Goal: Task Accomplishment & Management: Manage account settings

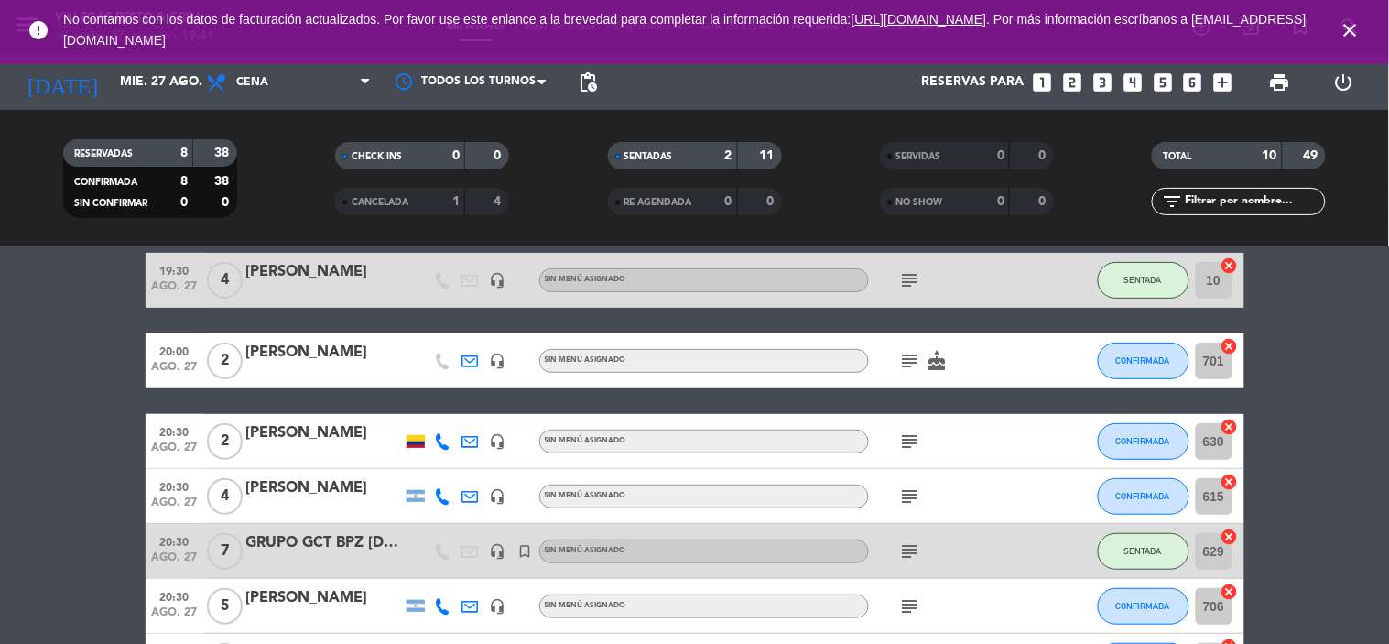
scroll to position [203, 0]
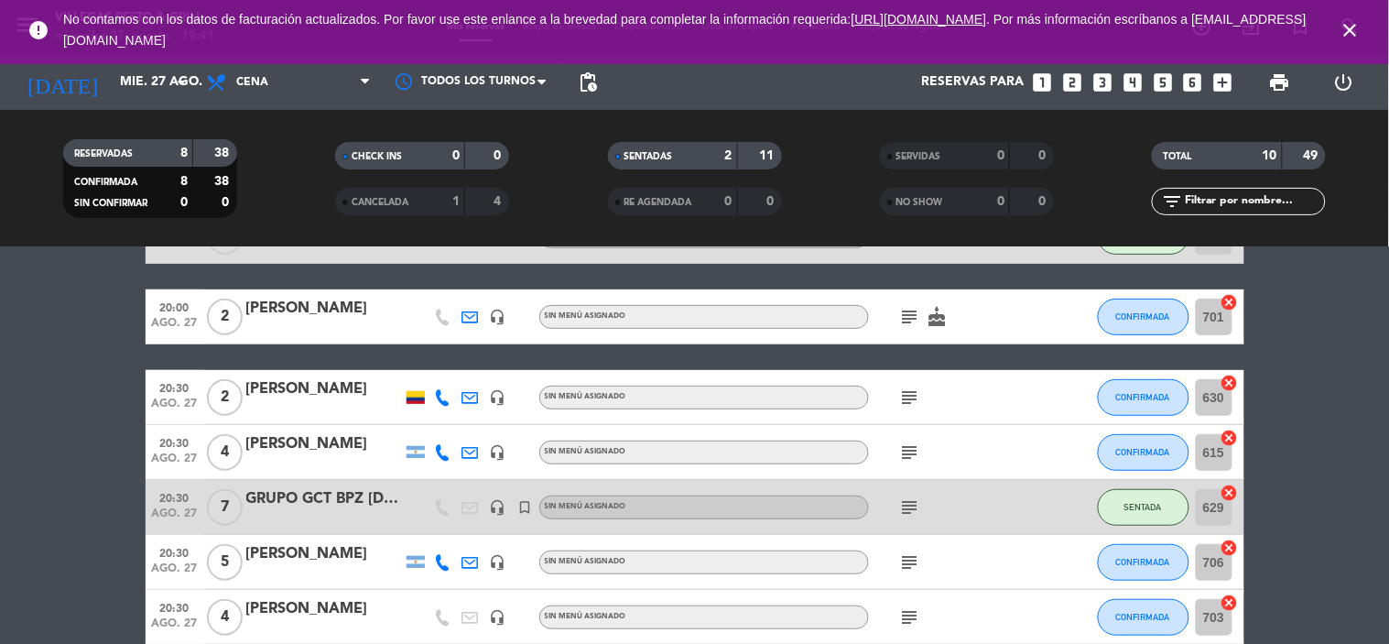
click at [1347, 29] on icon "close" at bounding box center [1351, 30] width 22 height 22
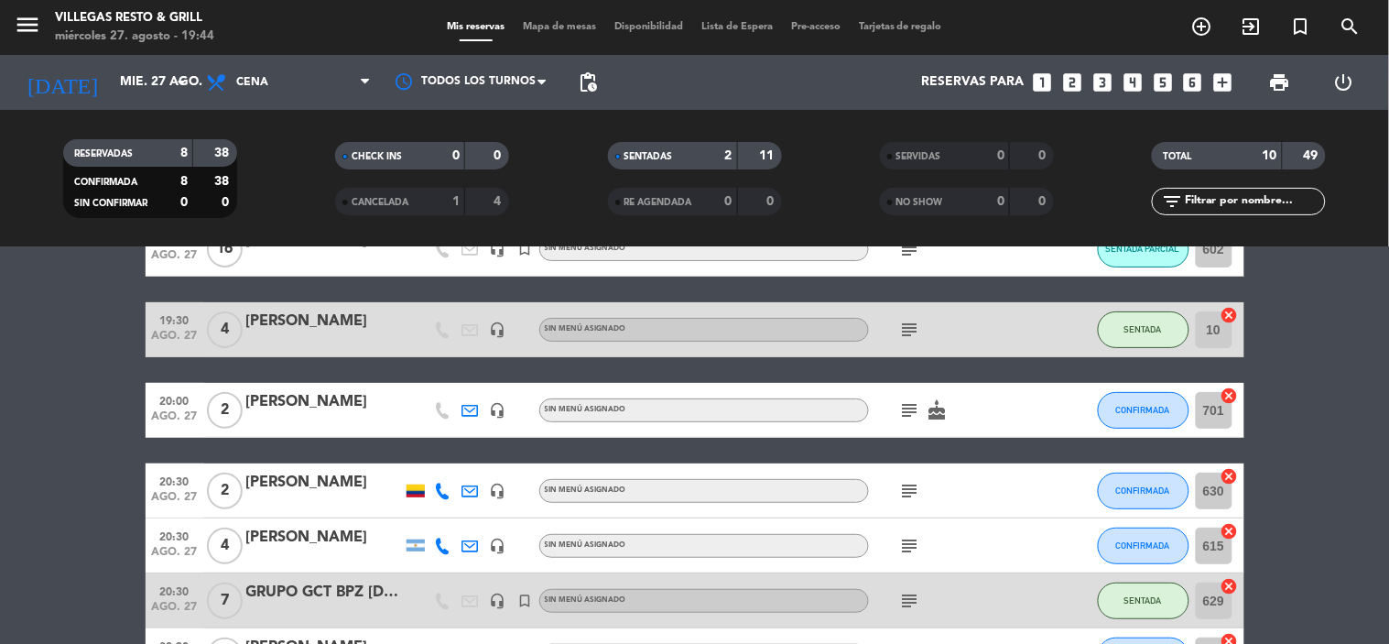
scroll to position [431, 0]
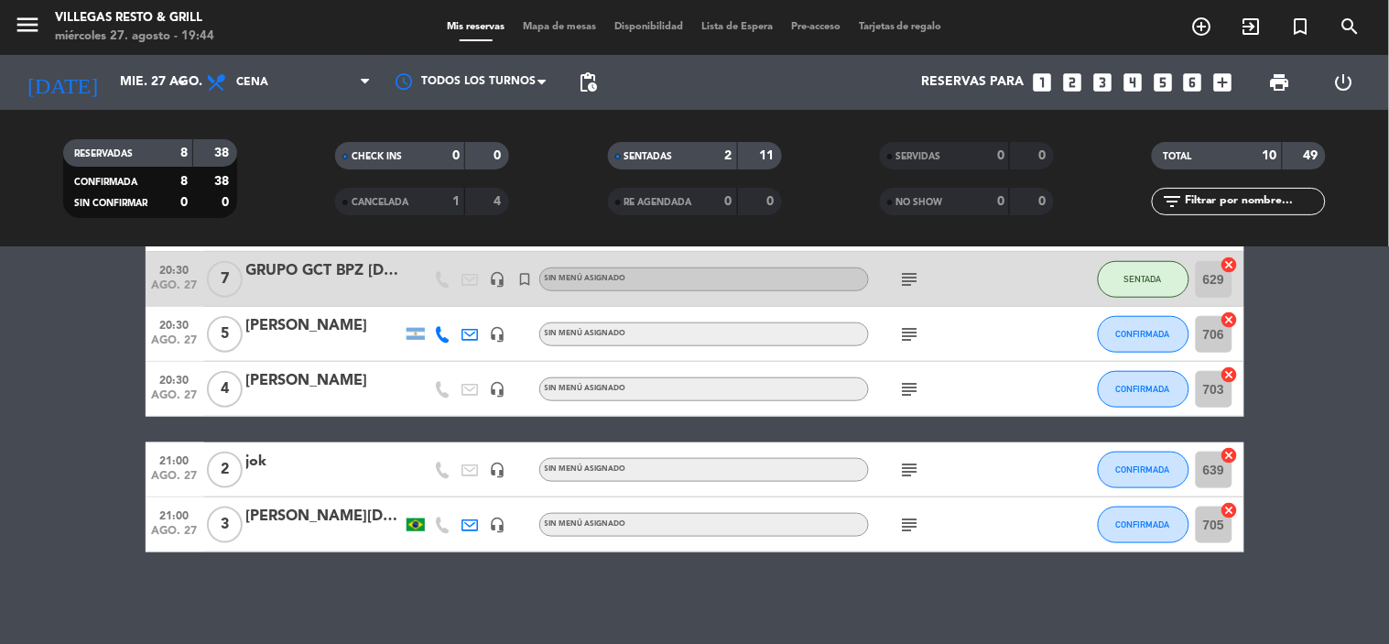
click at [257, 465] on div "jok" at bounding box center [324, 462] width 156 height 24
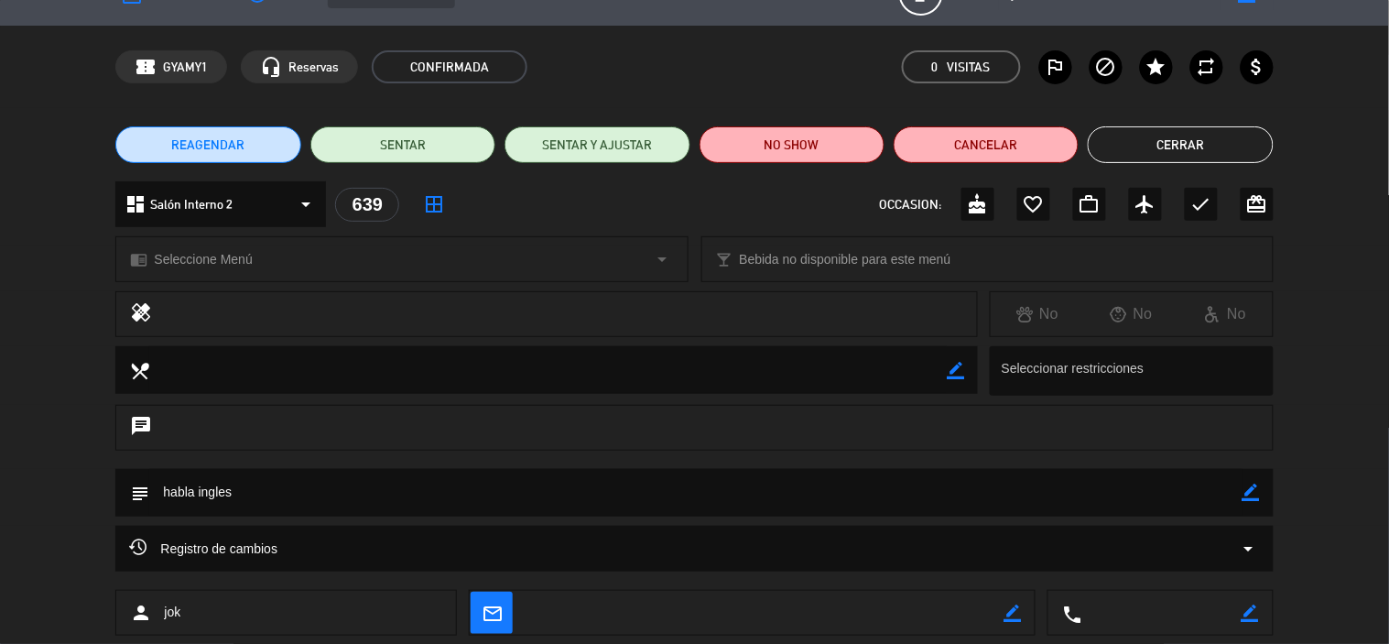
scroll to position [0, 0]
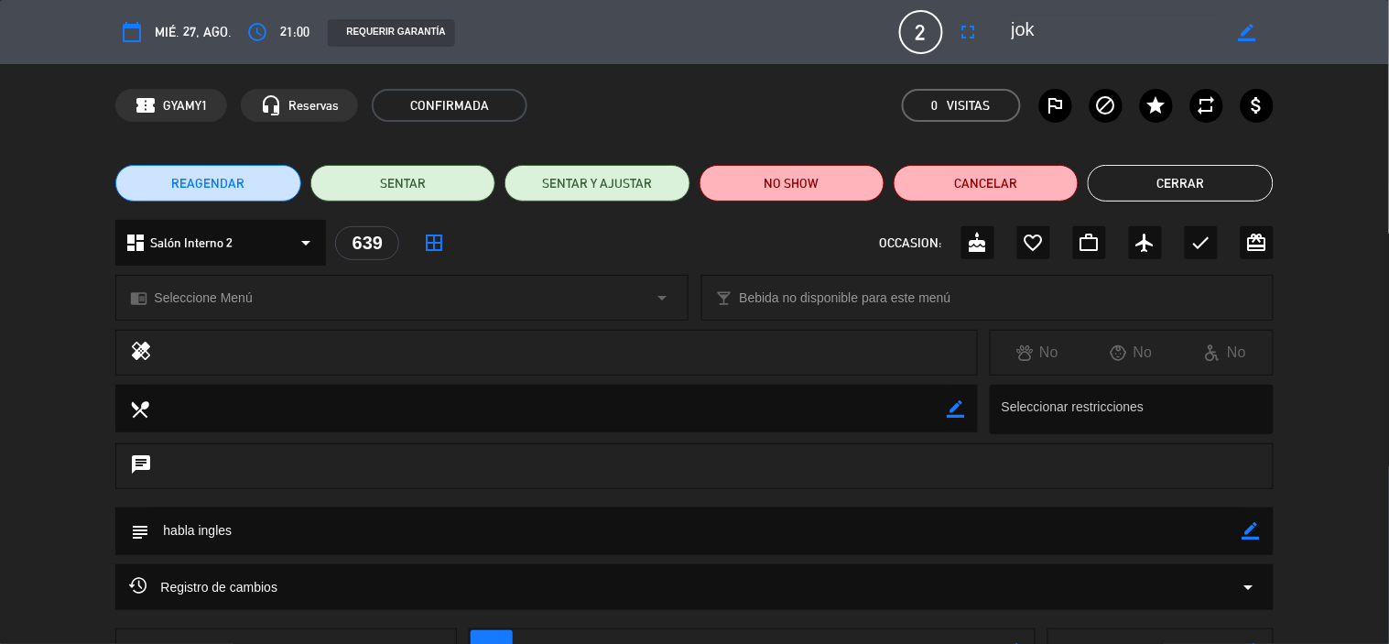
click at [1175, 192] on button "Cerrar" at bounding box center [1180, 183] width 185 height 37
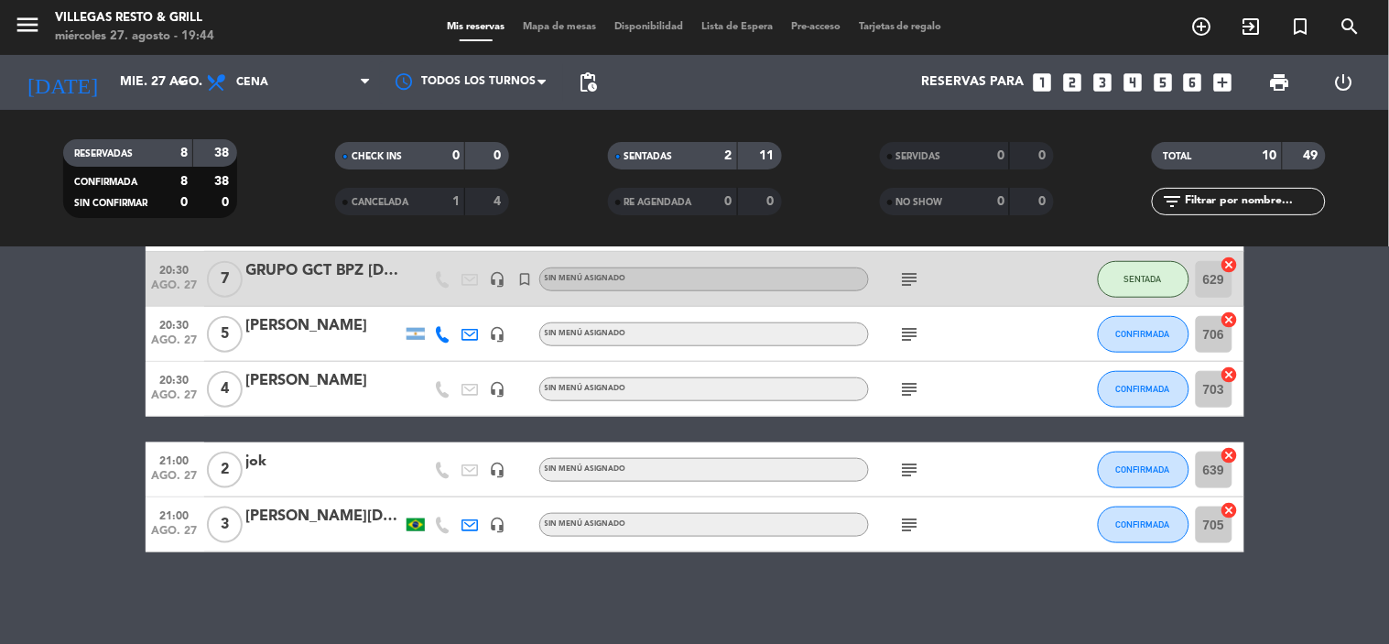
click at [581, 23] on span "Mapa de mesas" at bounding box center [560, 27] width 92 height 10
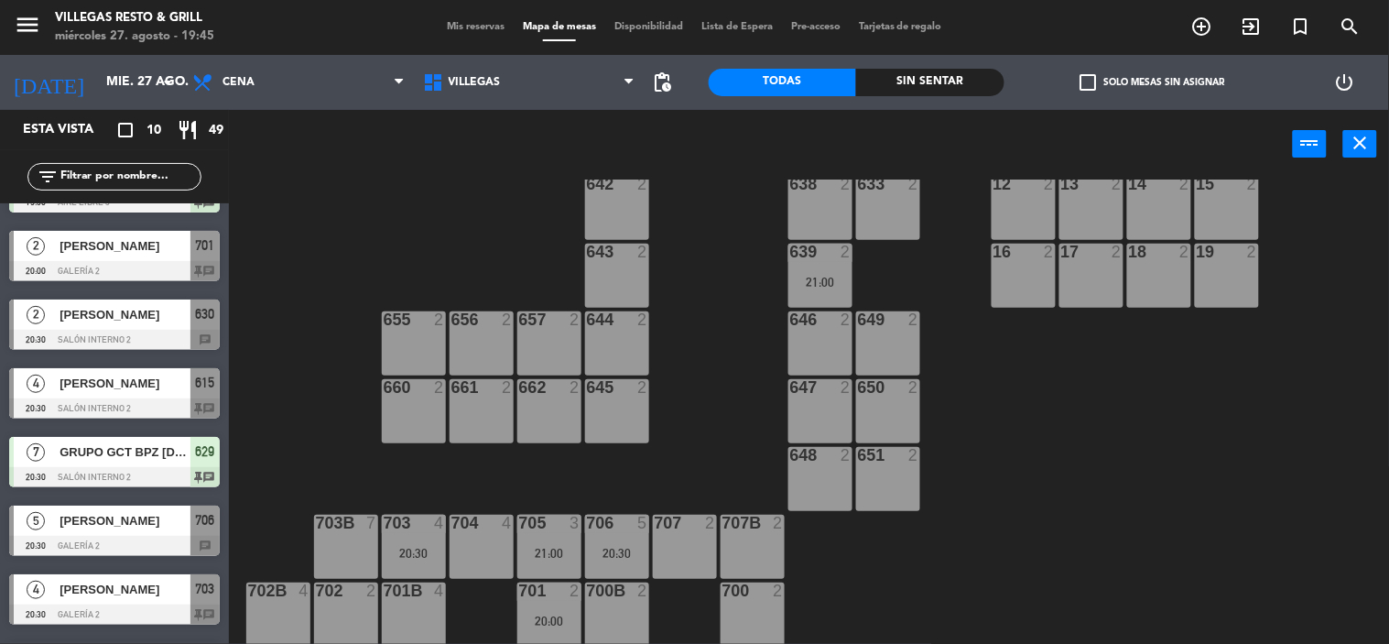
scroll to position [248, 0]
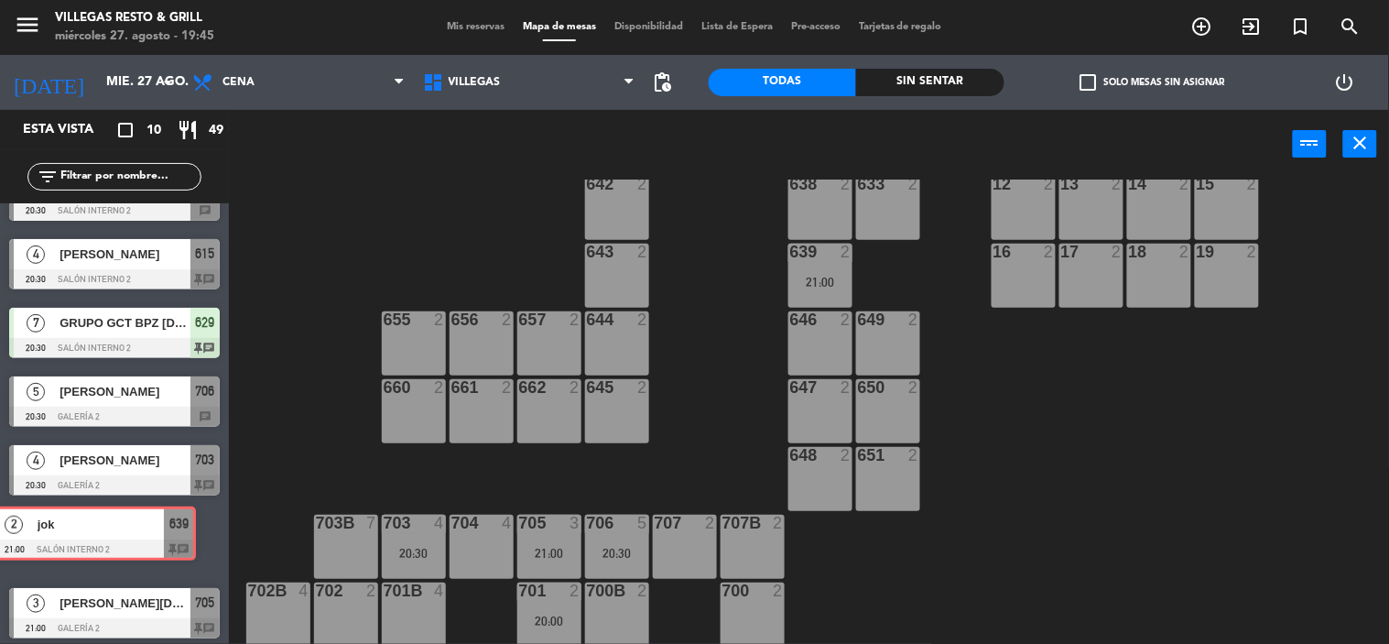
drag, startPoint x: 90, startPoint y: 545, endPoint x: 66, endPoint y: 537, distance: 24.9
click at [66, 537] on div "2 jok 21:00 Salón Interno 2 639 chat 2 jok 21:00 Salón Interno 2 639 chat" at bounding box center [114, 542] width 229 height 74
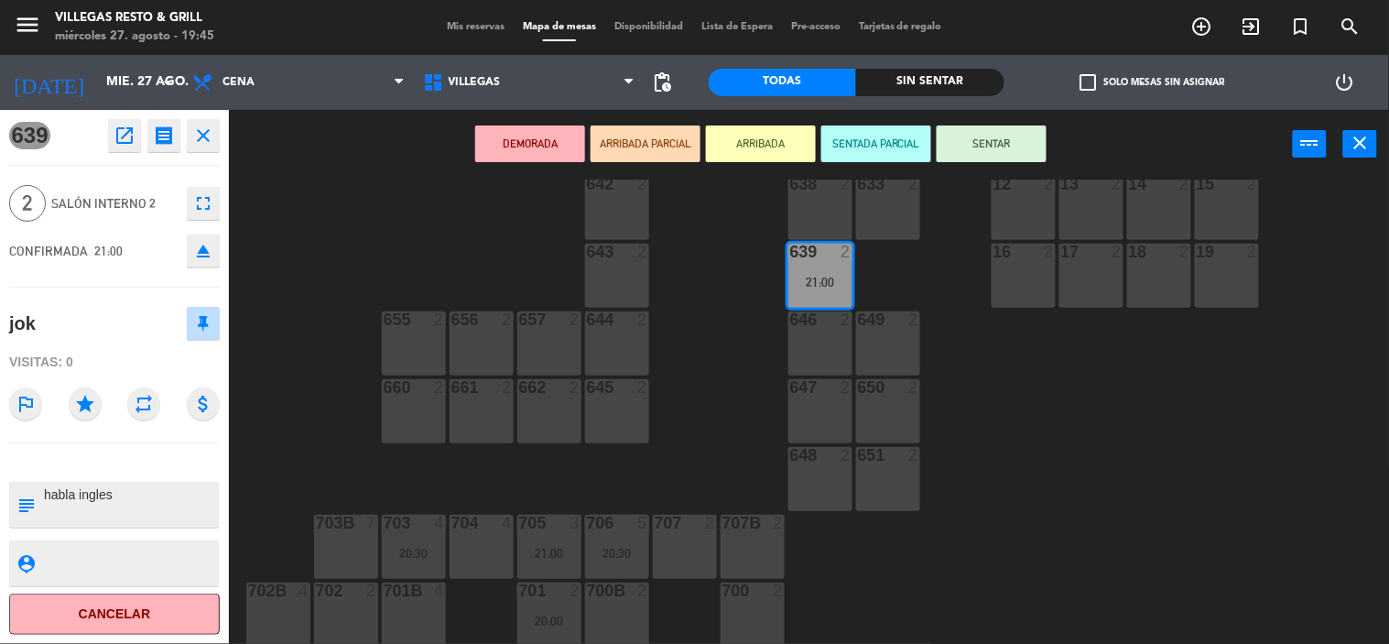
click at [212, 145] on icon "close" at bounding box center [203, 136] width 22 height 22
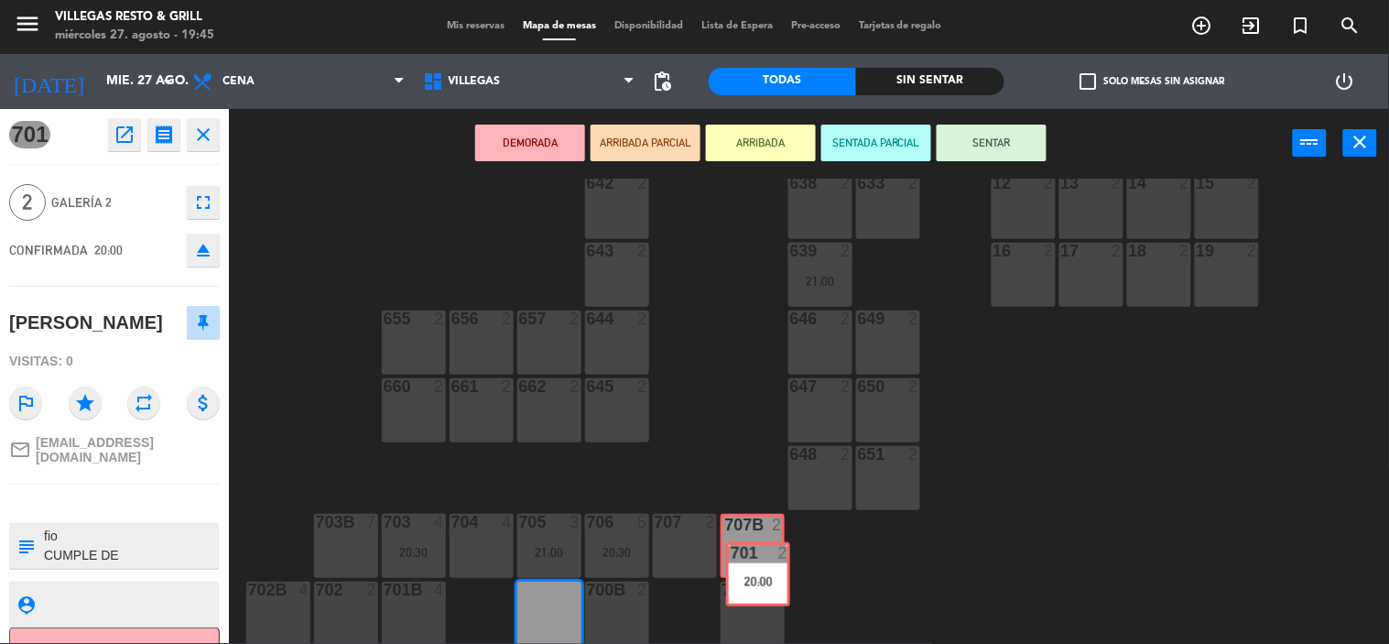
scroll to position [647, 0]
drag, startPoint x: 553, startPoint y: 606, endPoint x: 95, endPoint y: 550, distance: 461.2
click at [752, 557] on div "602 16 18:30 603 16 18:30 604 7 608 2 607 4 605 2 606 2 610 2 609 4 621 2 623 2…" at bounding box center [816, 411] width 1146 height 465
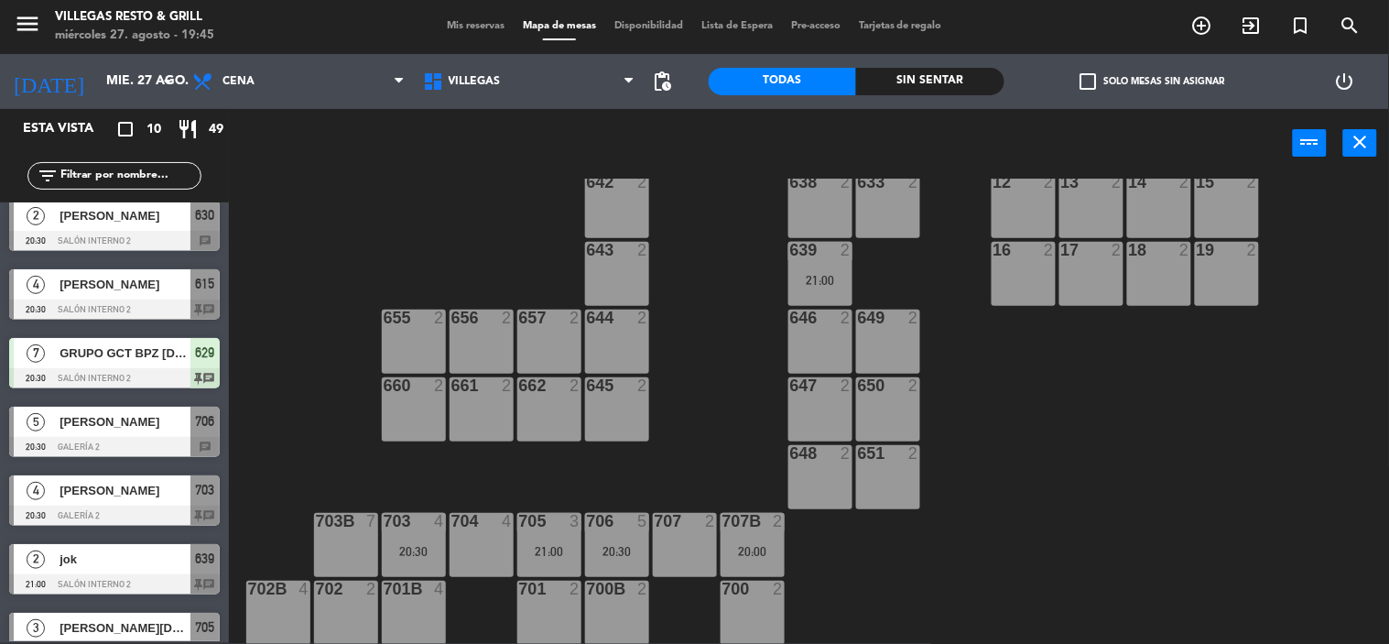
scroll to position [248, 0]
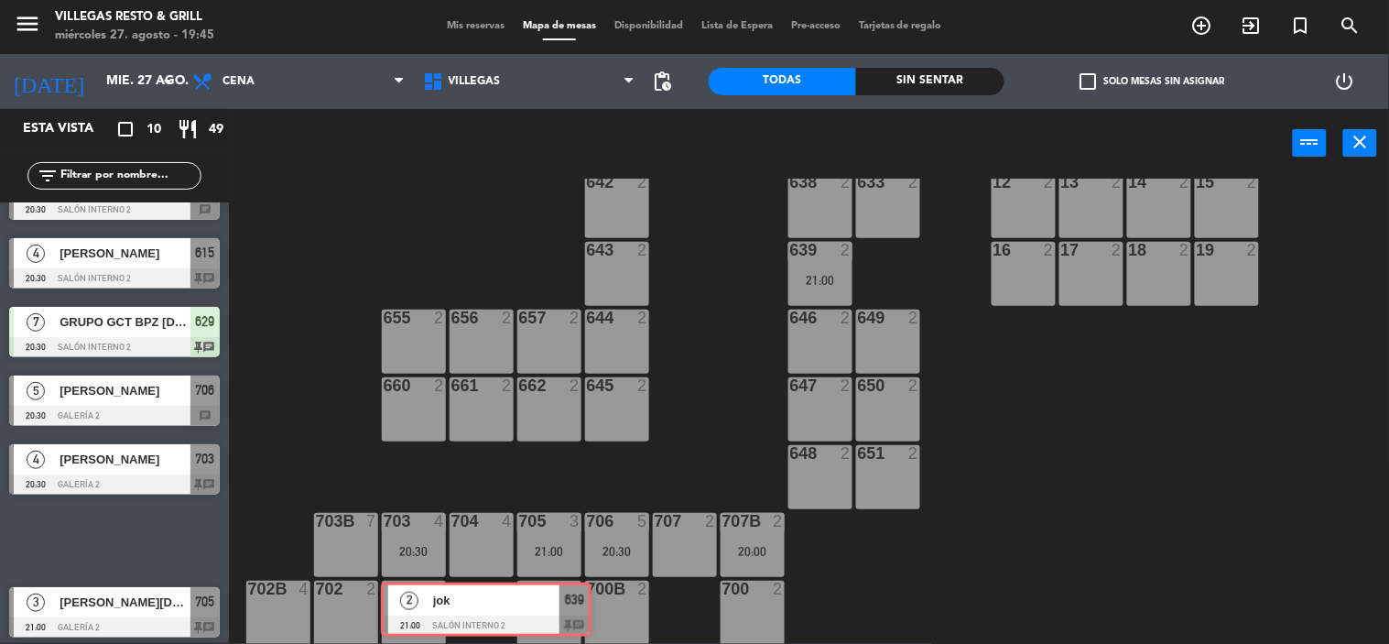
drag, startPoint x: 145, startPoint y: 528, endPoint x: 525, endPoint y: 598, distance: 386.3
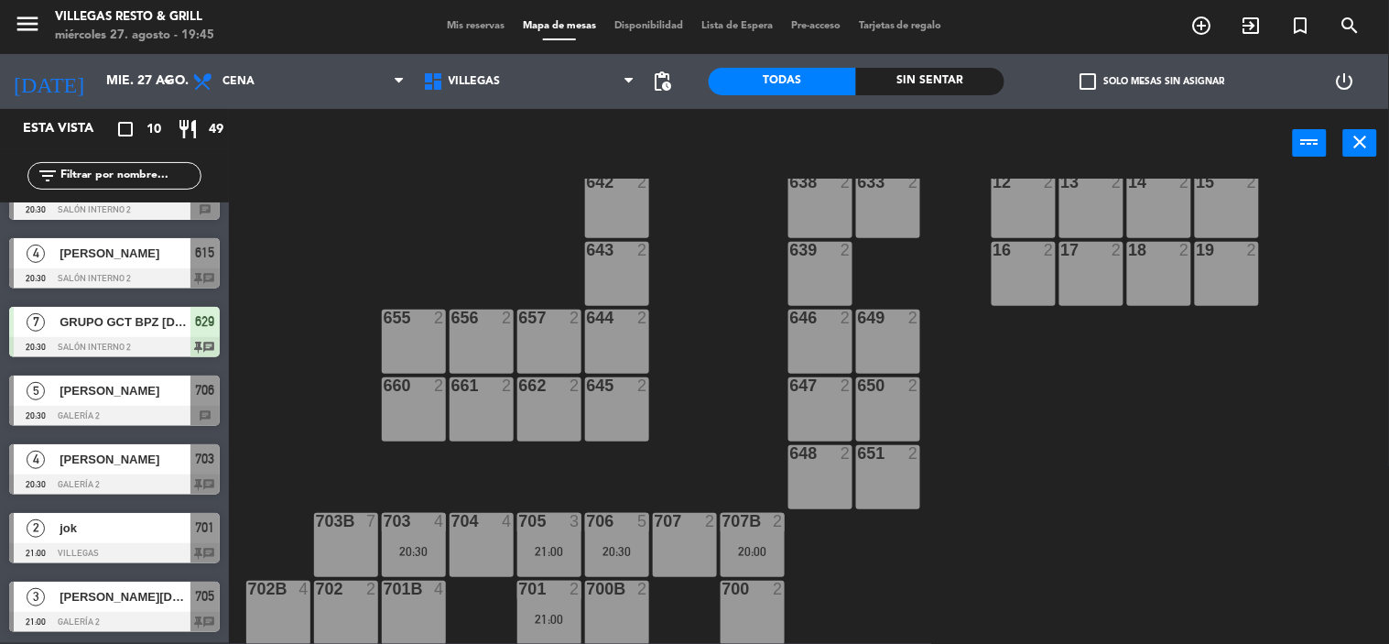
click at [538, 613] on div "21:00" at bounding box center [549, 619] width 64 height 13
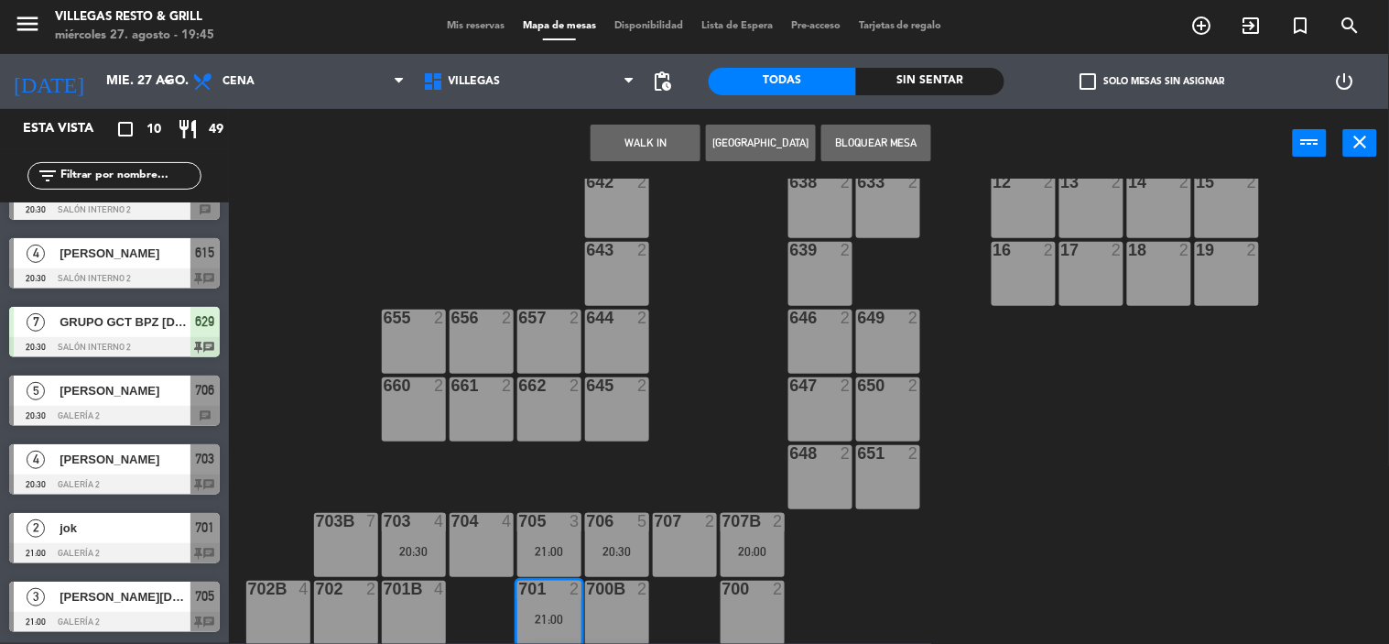
click at [139, 513] on div "jok" at bounding box center [124, 528] width 133 height 30
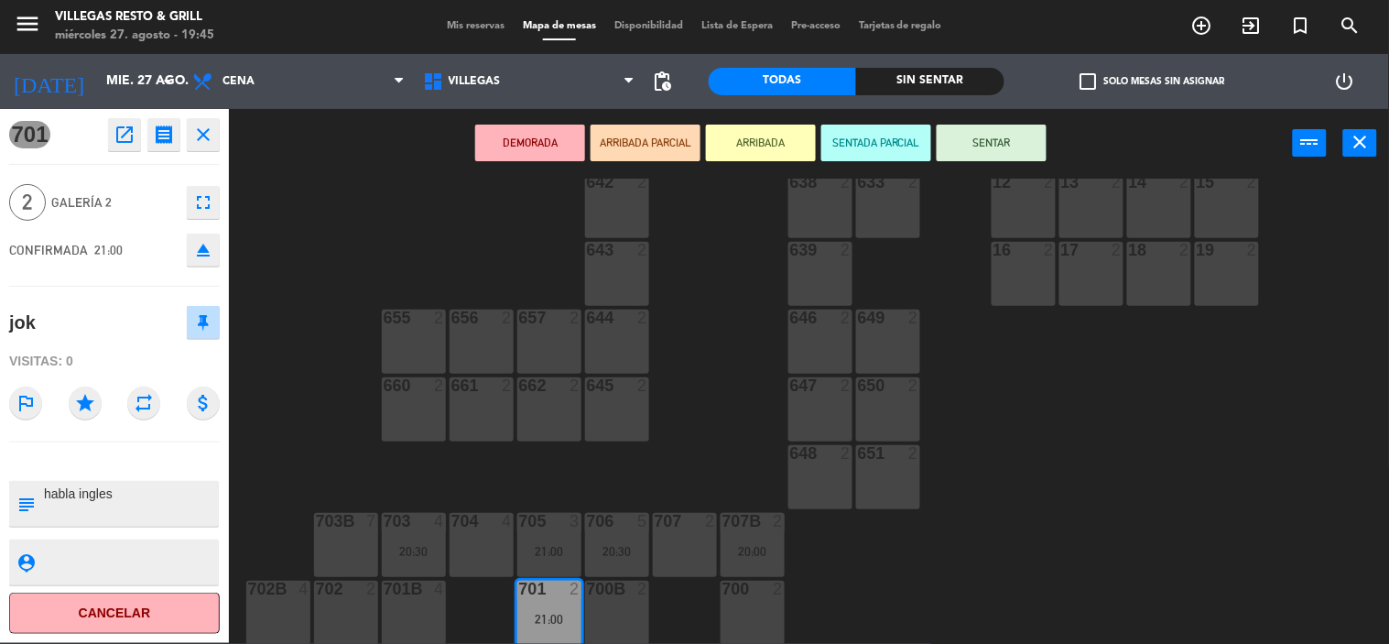
click at [974, 136] on button "SENTAR" at bounding box center [992, 143] width 110 height 37
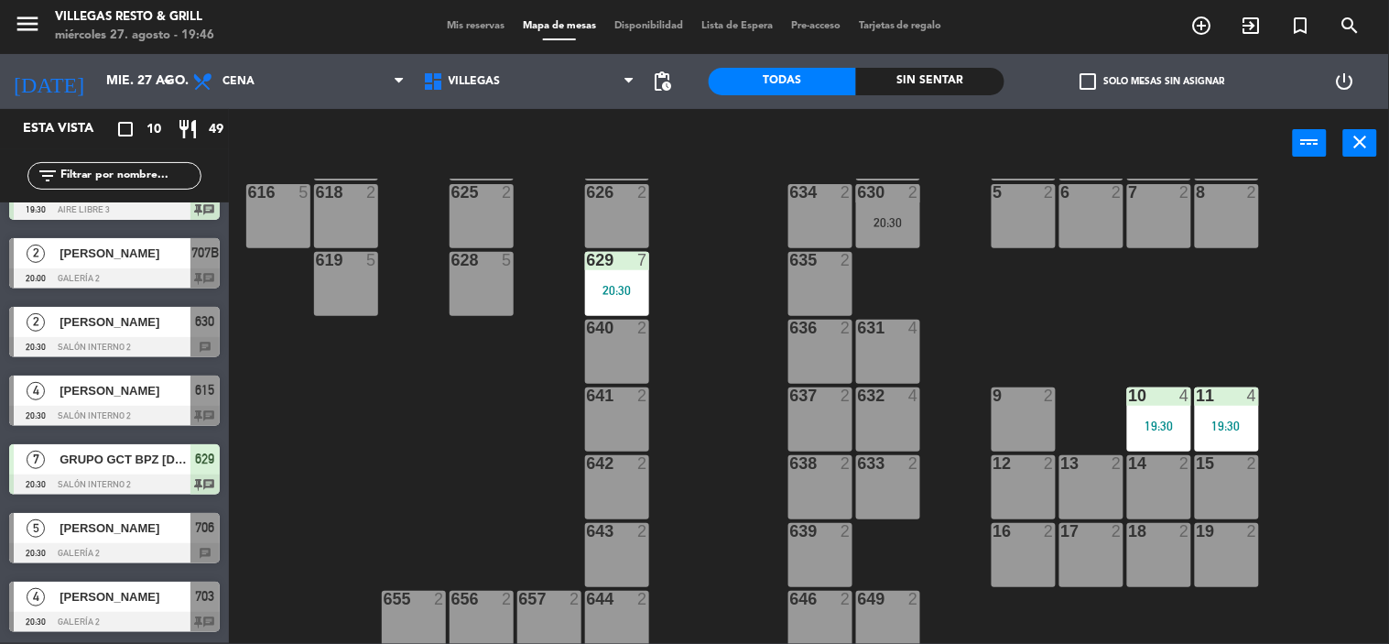
scroll to position [0, 0]
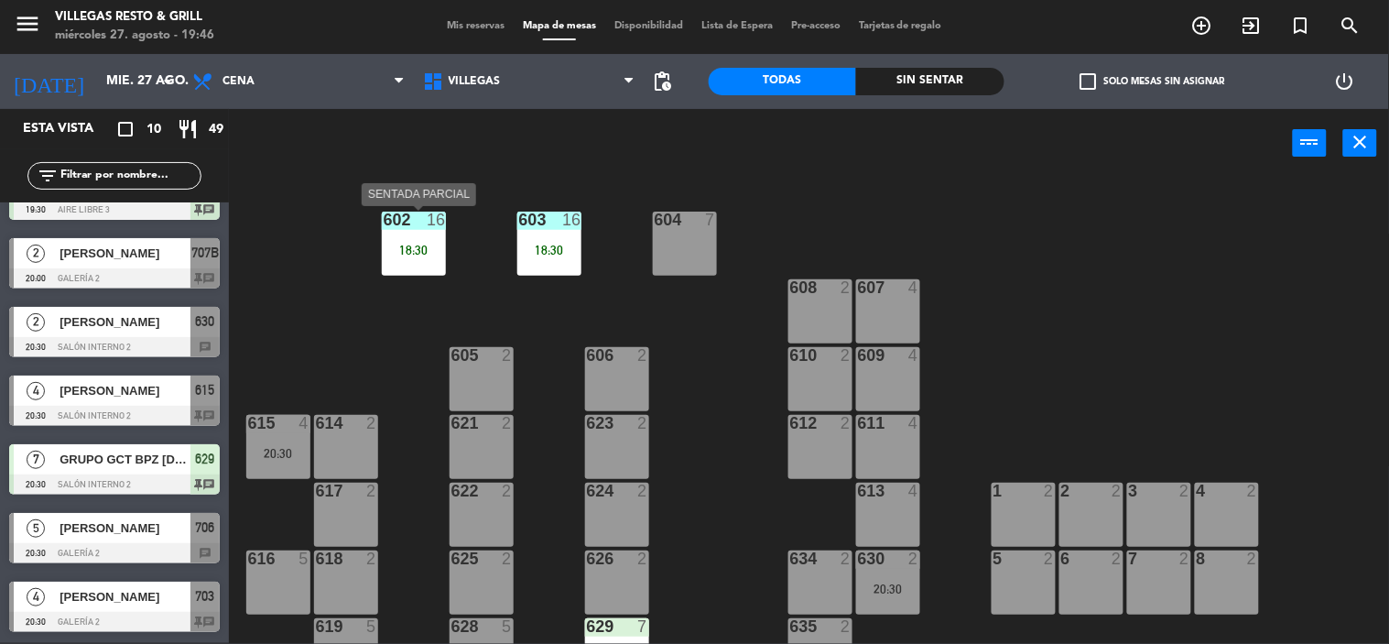
click at [424, 255] on div "18:30" at bounding box center [414, 250] width 64 height 13
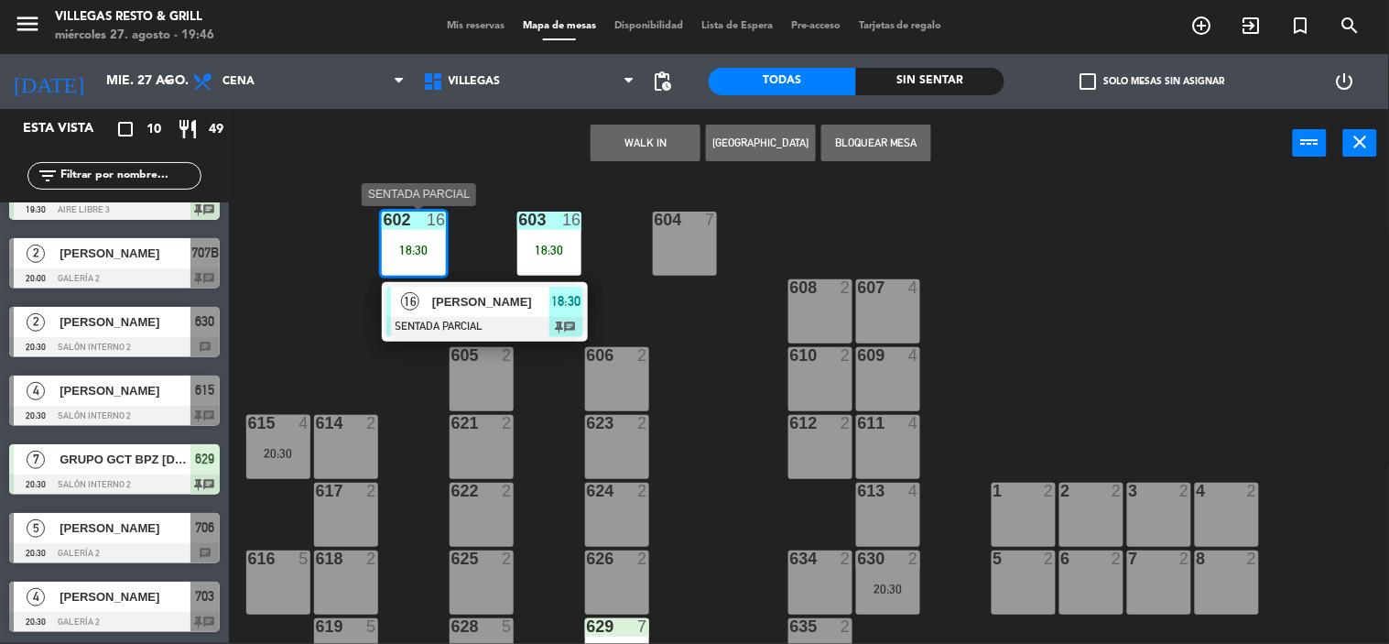
click at [526, 313] on div "[PERSON_NAME]" at bounding box center [489, 302] width 119 height 30
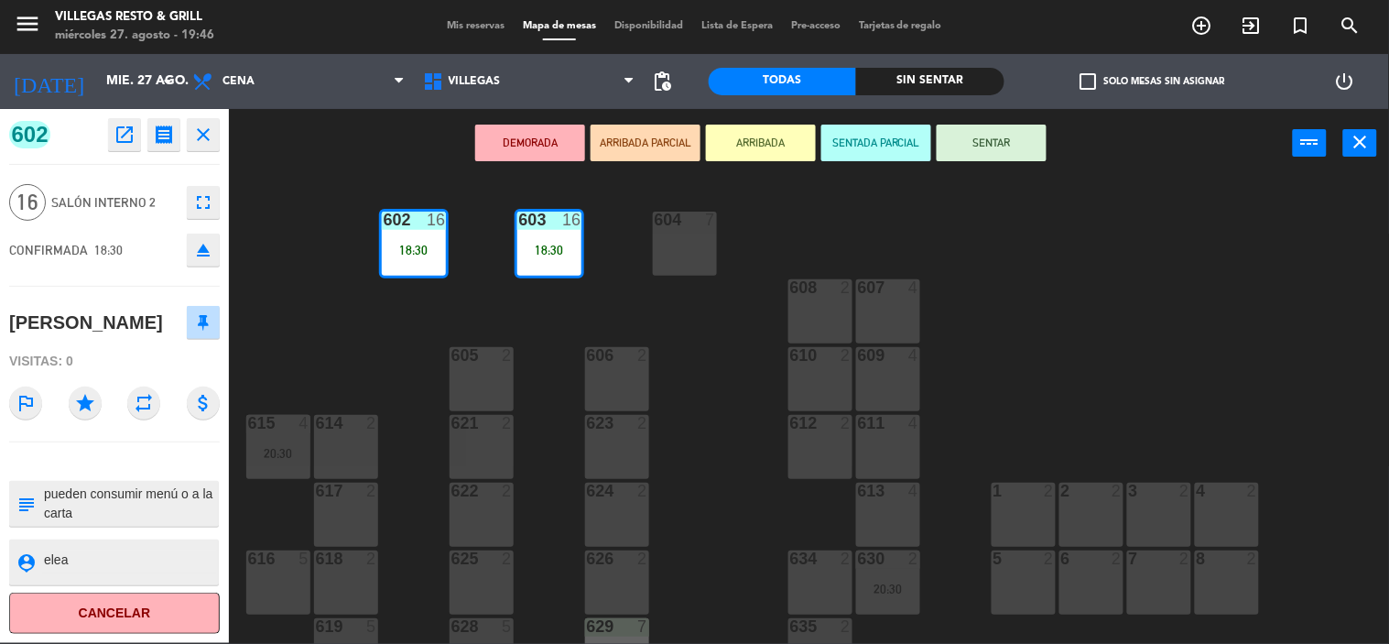
click at [985, 141] on button "SENTAR" at bounding box center [992, 143] width 110 height 37
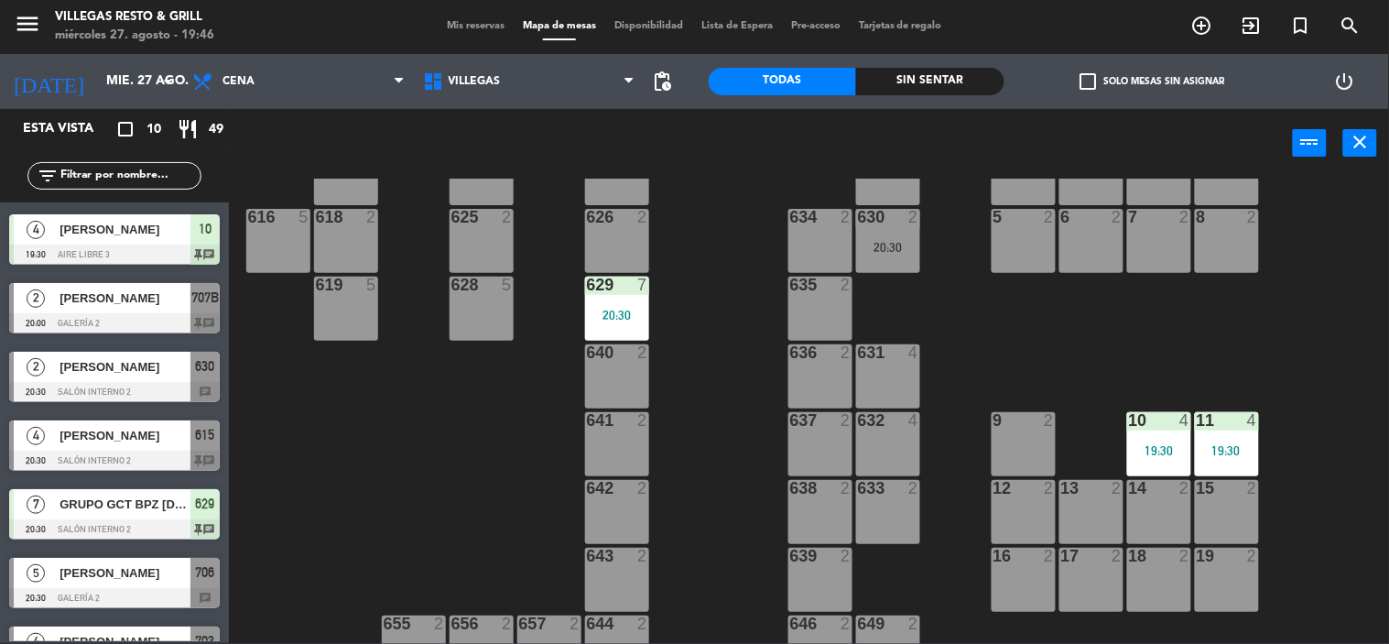
scroll to position [102, 0]
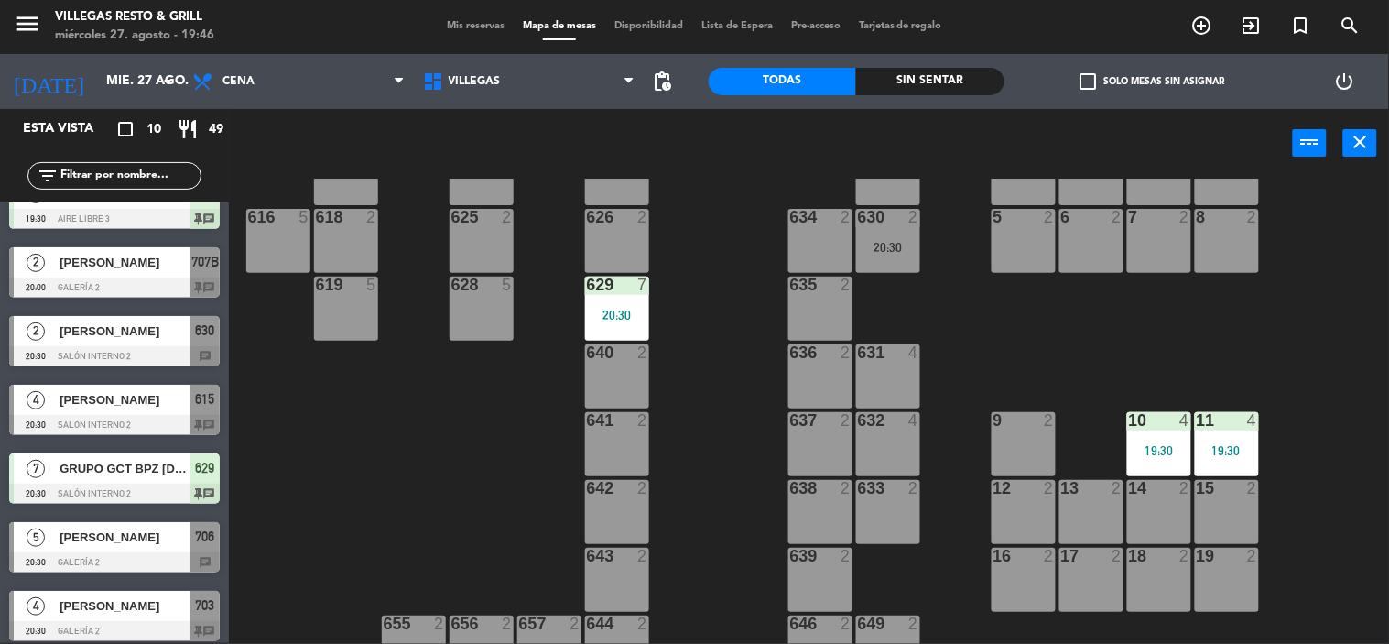
click at [209, 359] on div at bounding box center [114, 356] width 211 height 20
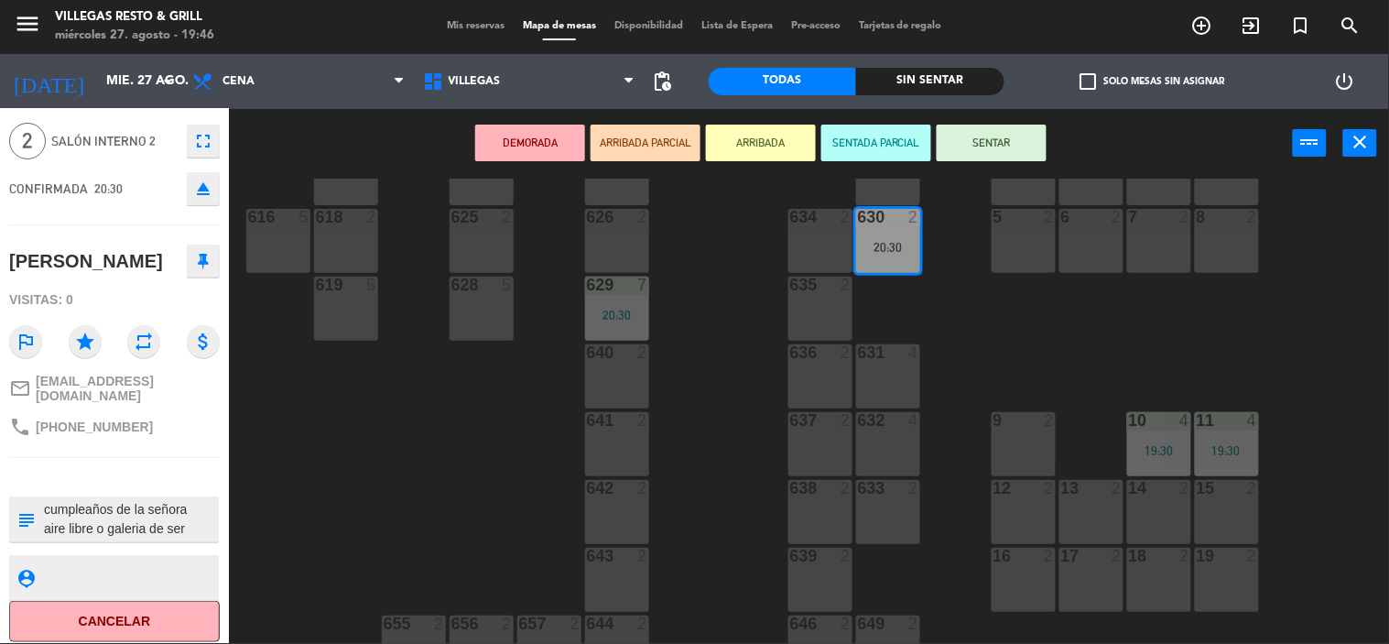
scroll to position [0, 0]
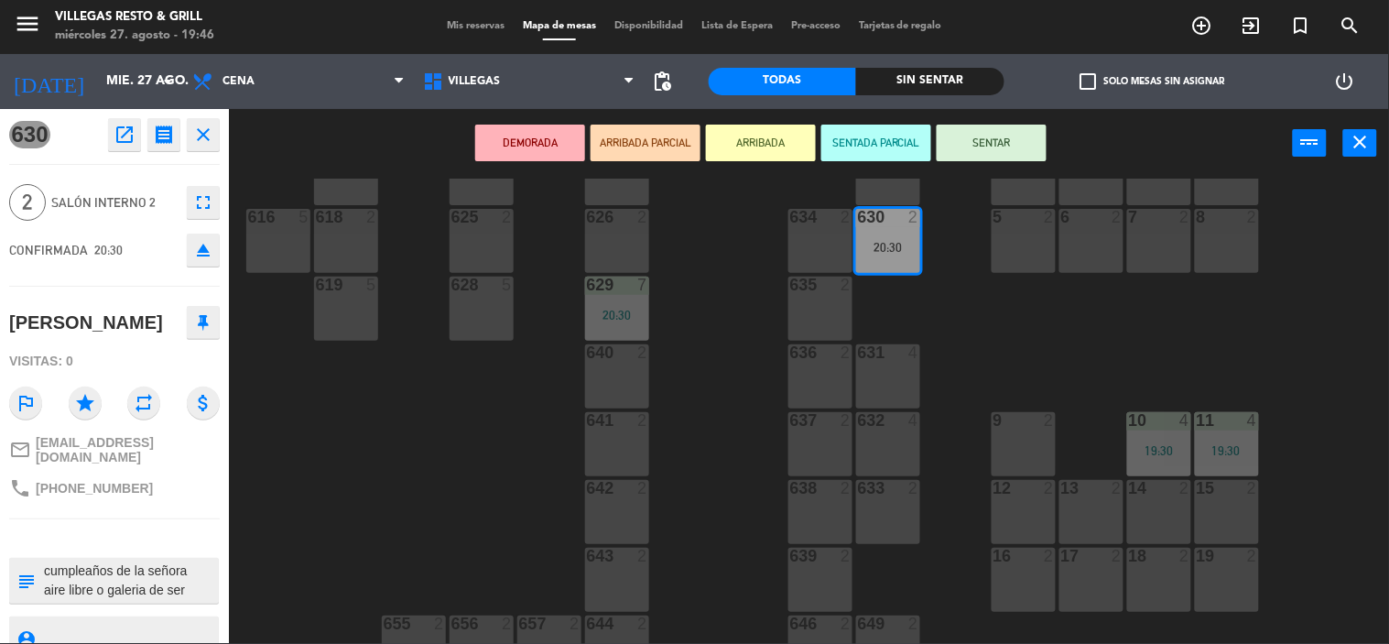
click at [208, 147] on button "close" at bounding box center [203, 134] width 33 height 33
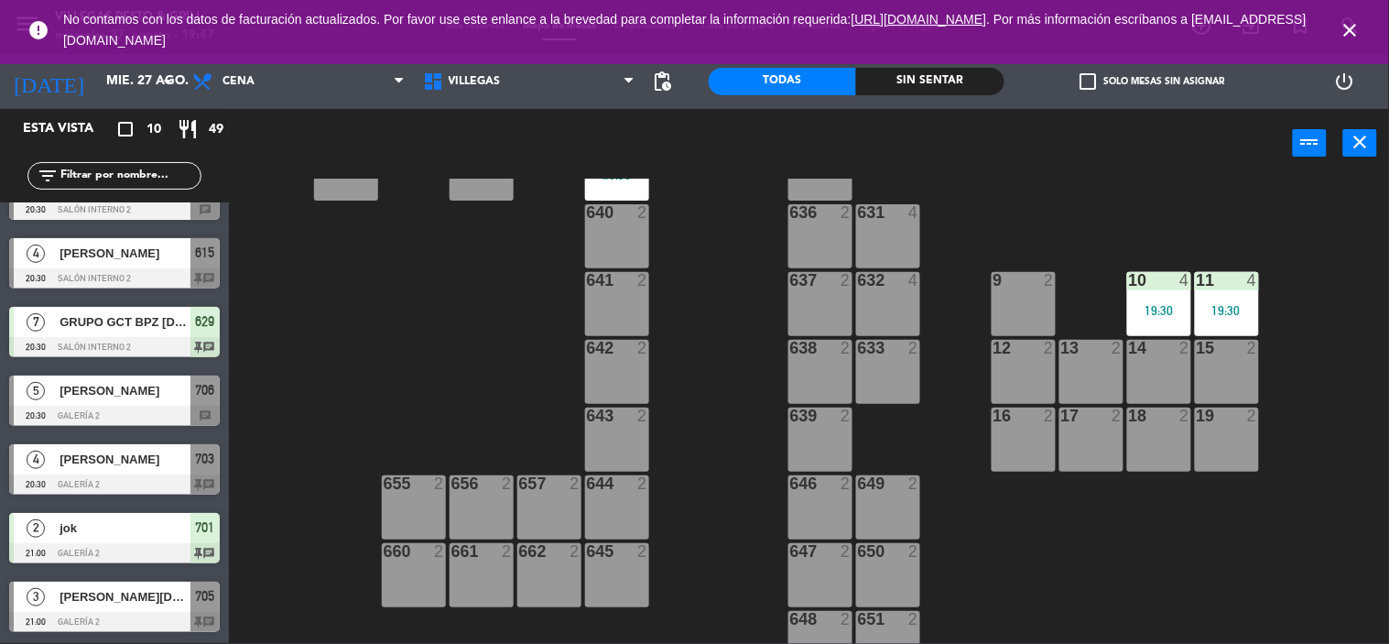
scroll to position [646, 0]
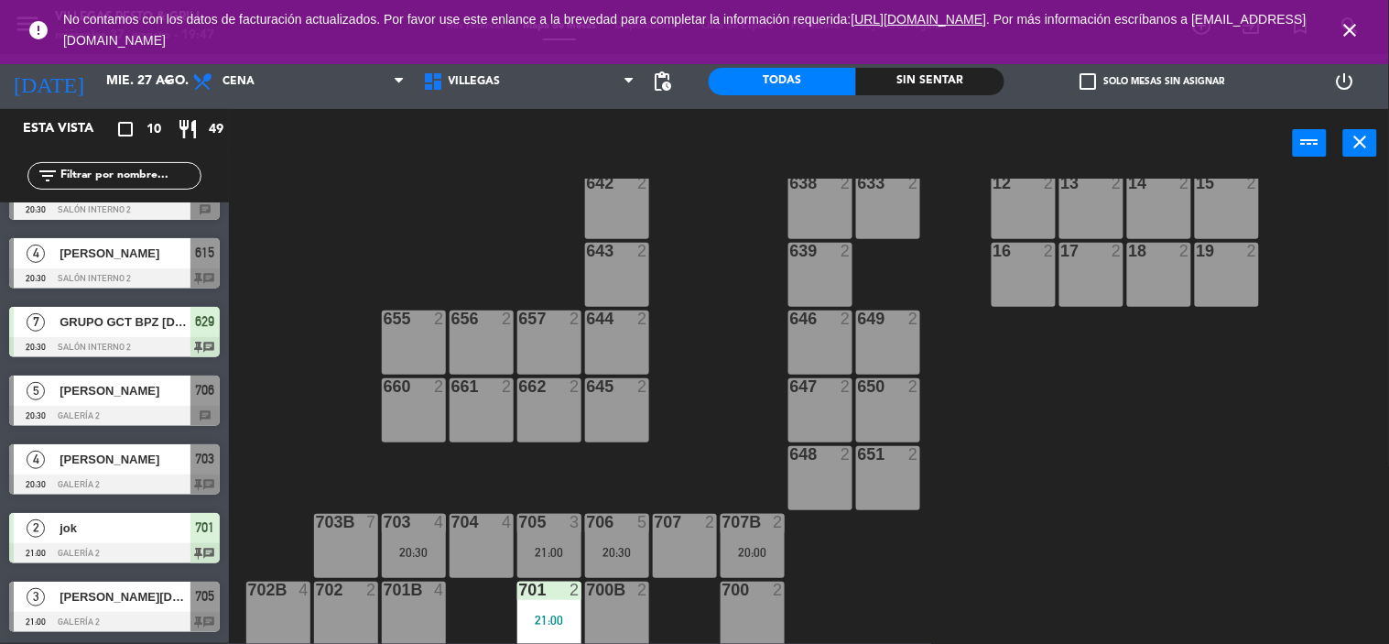
click at [1362, 25] on span "close" at bounding box center [1350, 29] width 49 height 49
click at [1351, 25] on icon "close" at bounding box center [1351, 30] width 22 height 22
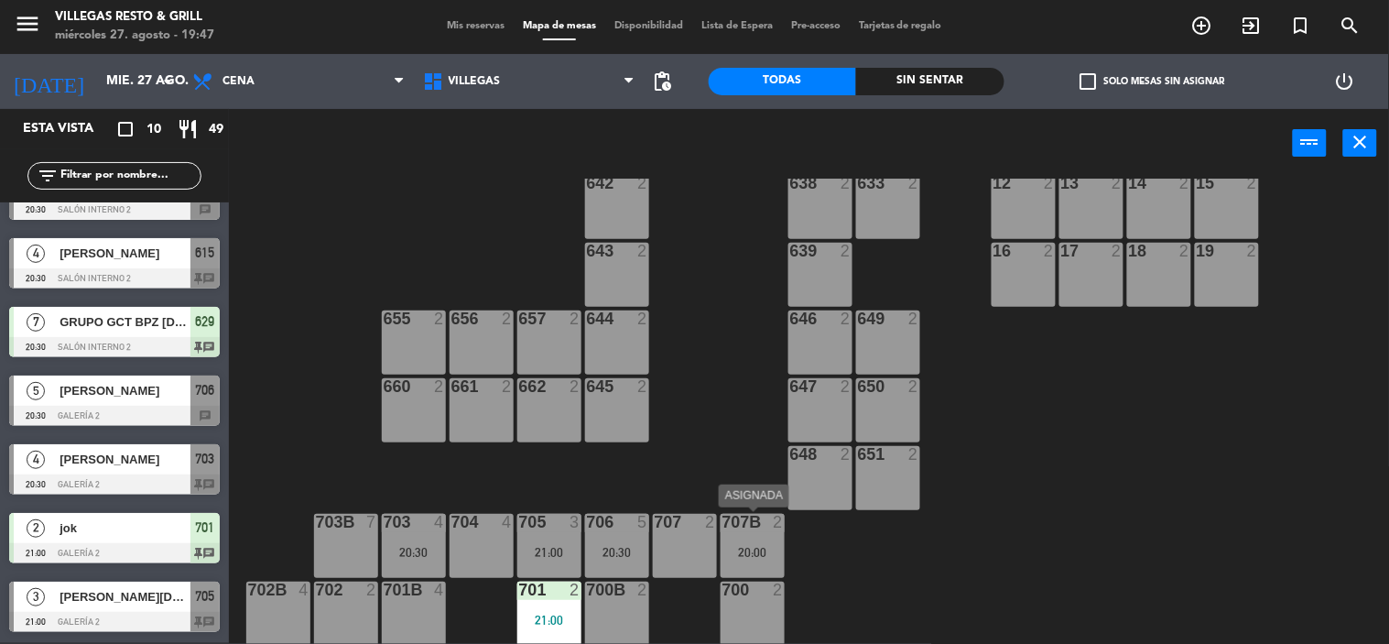
click at [742, 528] on div at bounding box center [752, 522] width 30 height 16
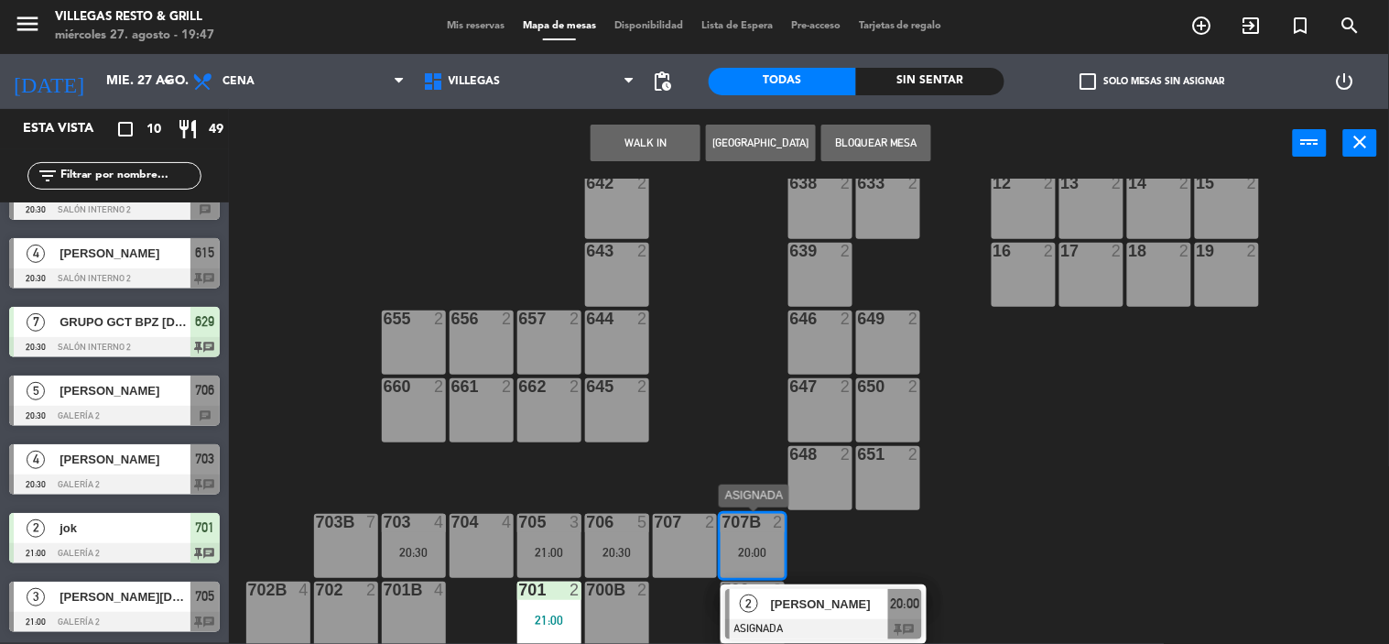
click at [912, 626] on div "2 [PERSON_NAME] ASIGNADA 20:00 chat" at bounding box center [823, 614] width 233 height 60
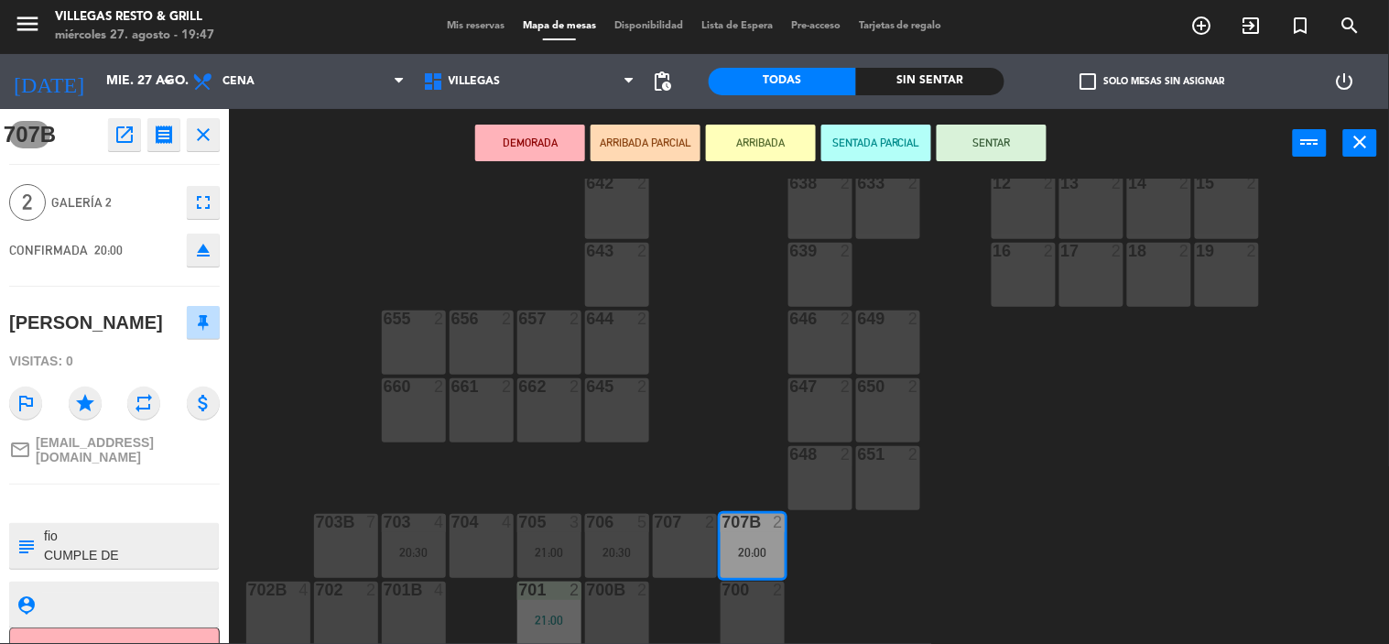
click at [205, 124] on icon "close" at bounding box center [203, 135] width 22 height 22
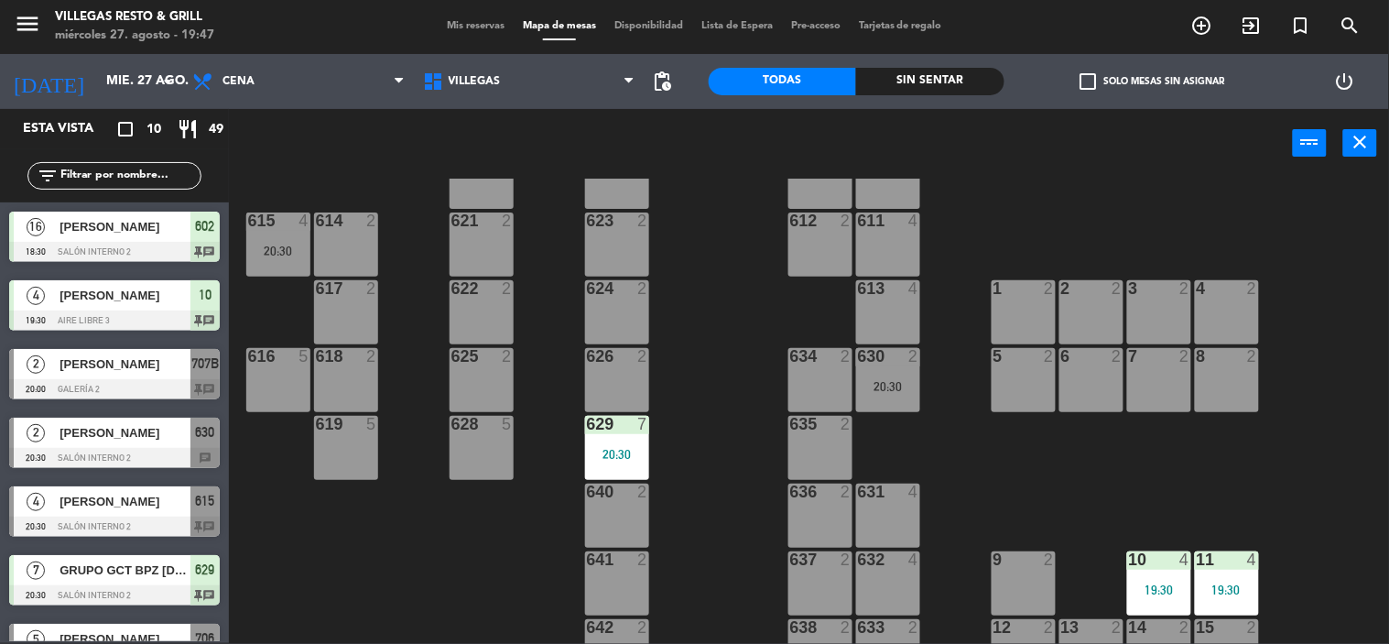
scroll to position [203, 0]
click at [893, 396] on div "630 2 20:30" at bounding box center [888, 379] width 64 height 64
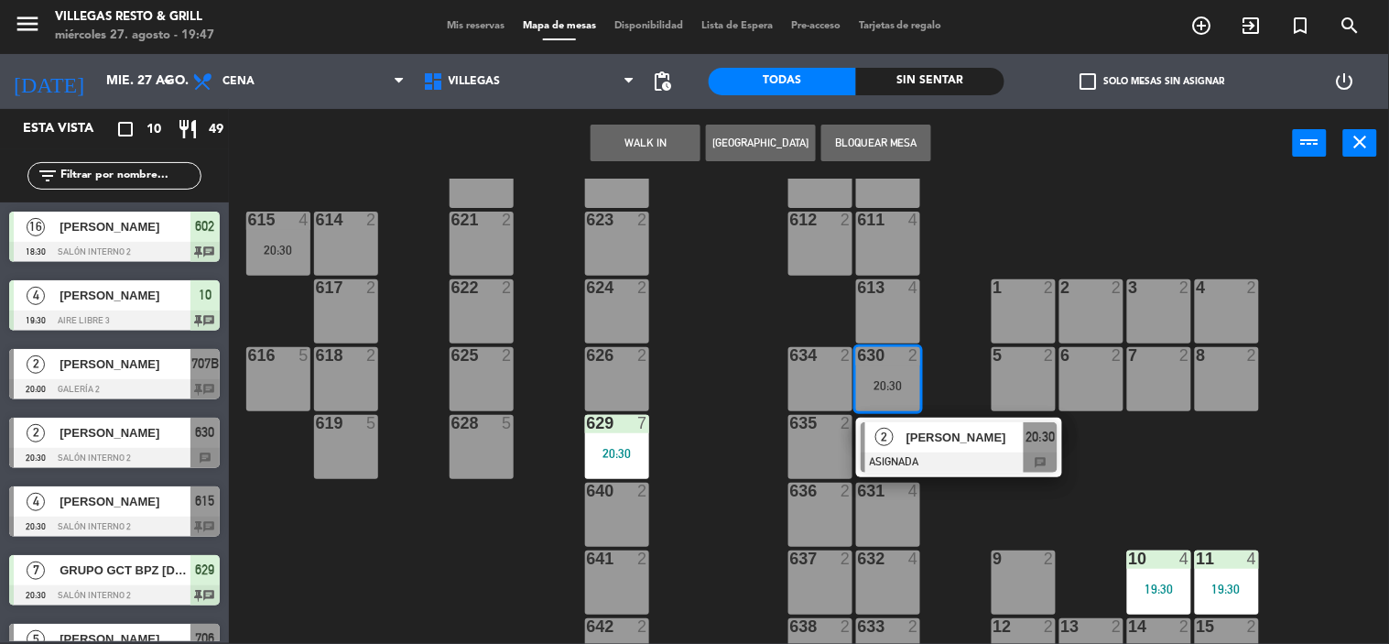
click at [1046, 461] on div at bounding box center [959, 462] width 197 height 20
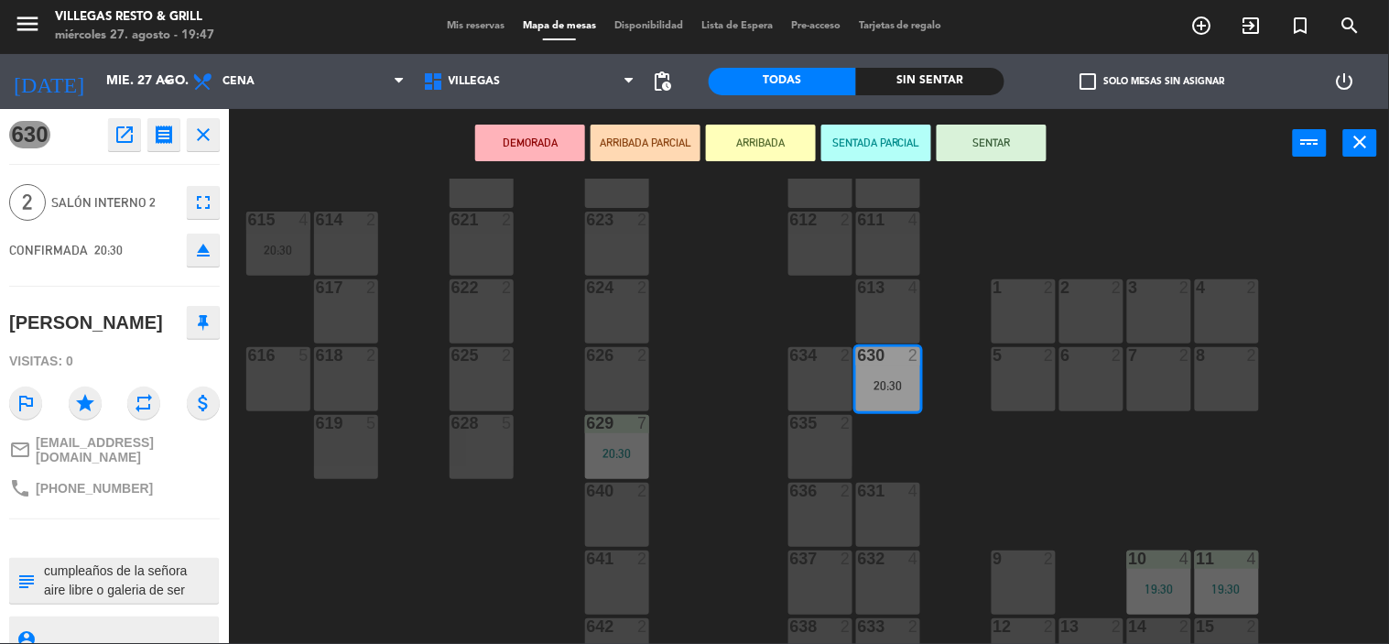
click at [202, 135] on icon "close" at bounding box center [203, 135] width 22 height 22
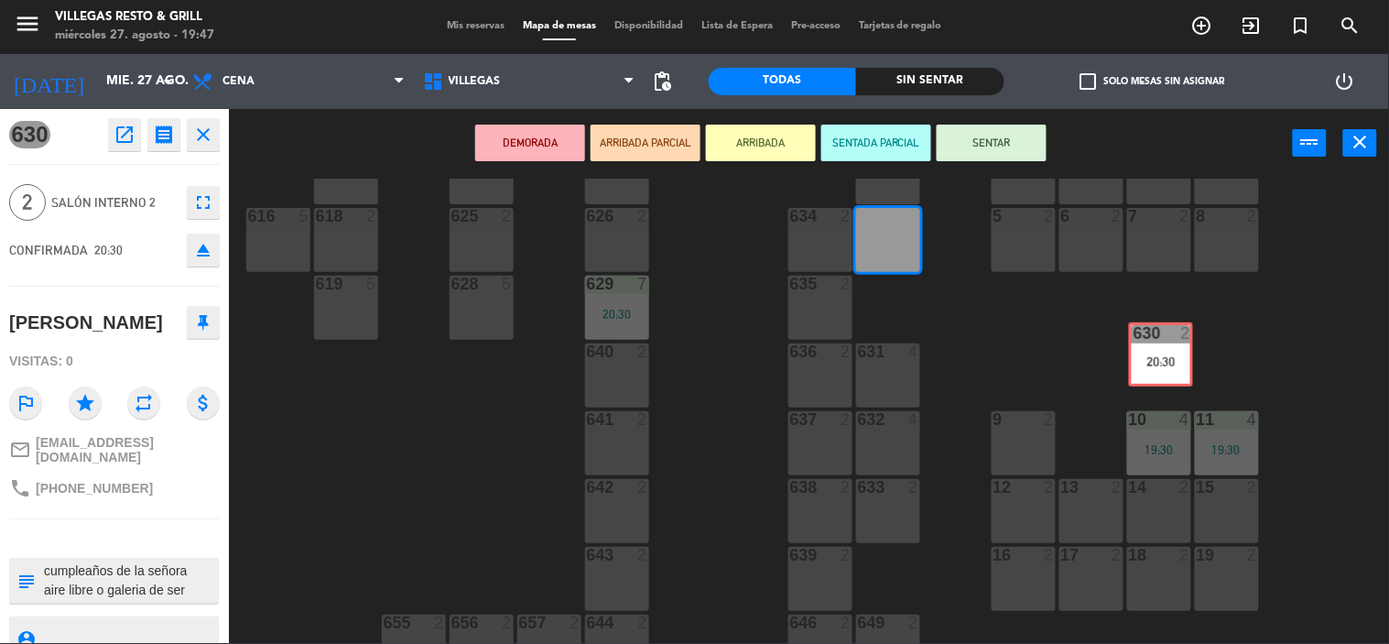
scroll to position [342, 0]
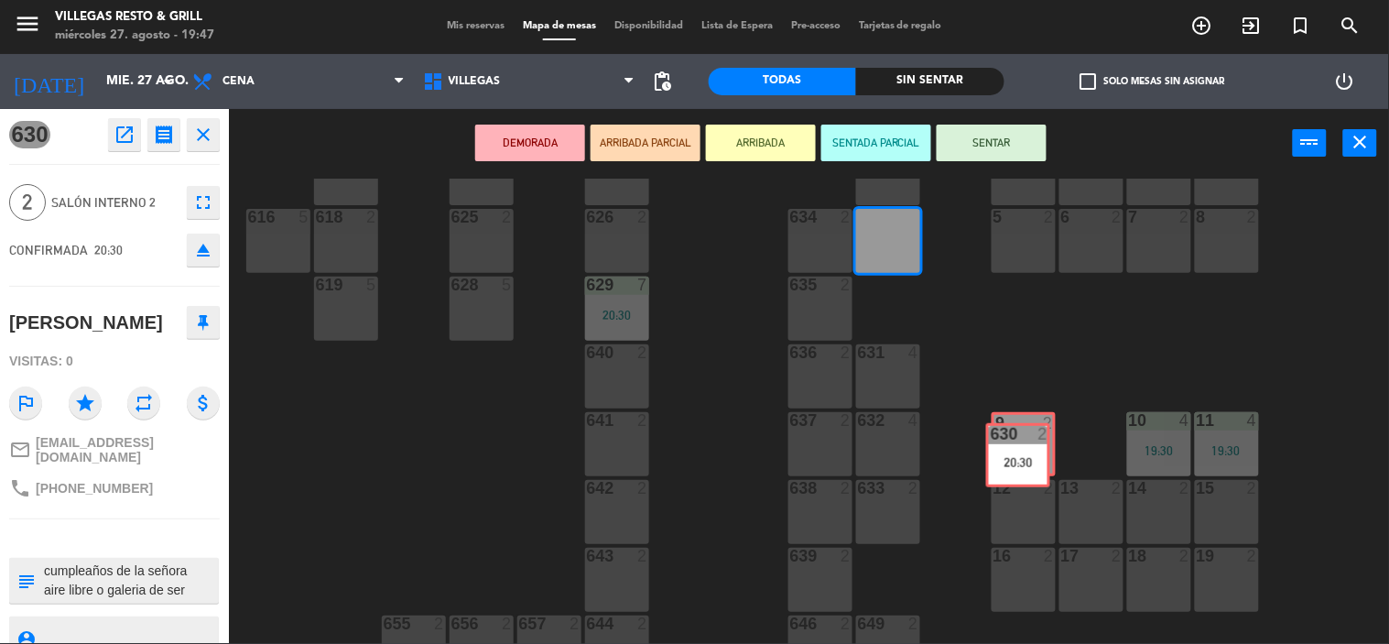
drag, startPoint x: 886, startPoint y: 372, endPoint x: 1016, endPoint y: 449, distance: 151.1
click at [1016, 449] on div "602 16 18:30 603 16 18:30 604 7 608 2 607 4 605 2 606 2 610 2 609 4 621 2 623 2…" at bounding box center [816, 411] width 1146 height 465
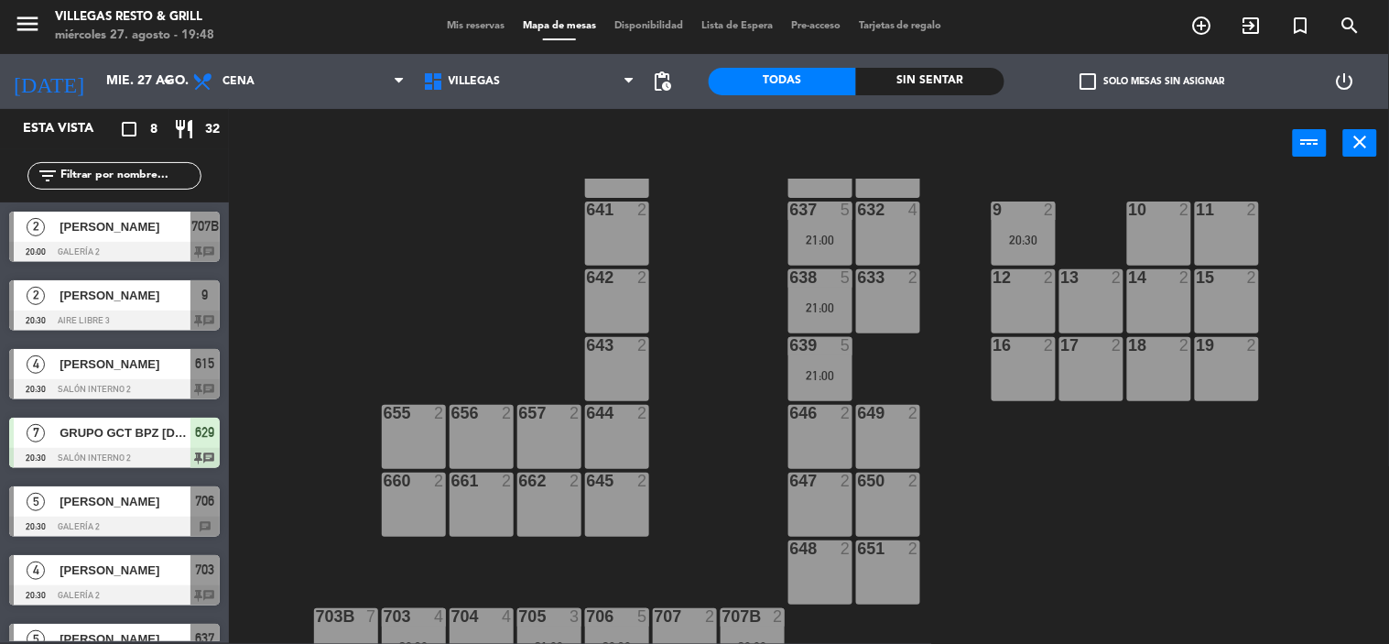
scroll to position [646, 0]
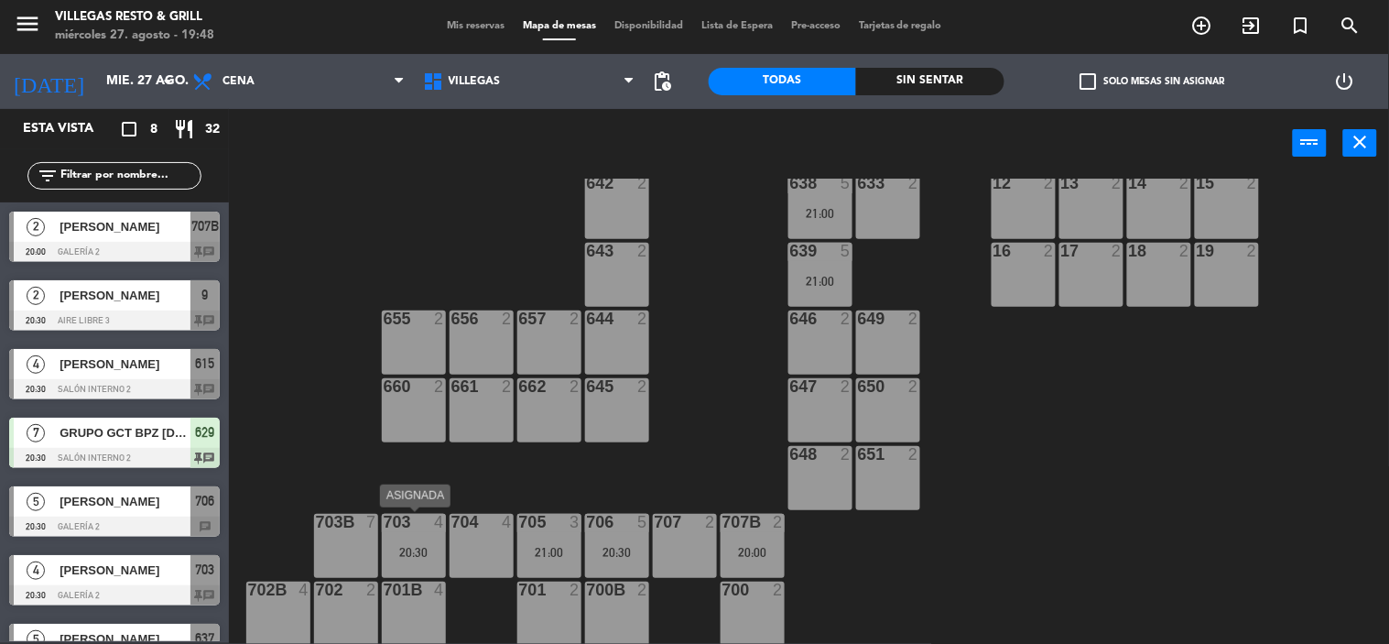
click at [398, 546] on div "20:30" at bounding box center [414, 552] width 64 height 13
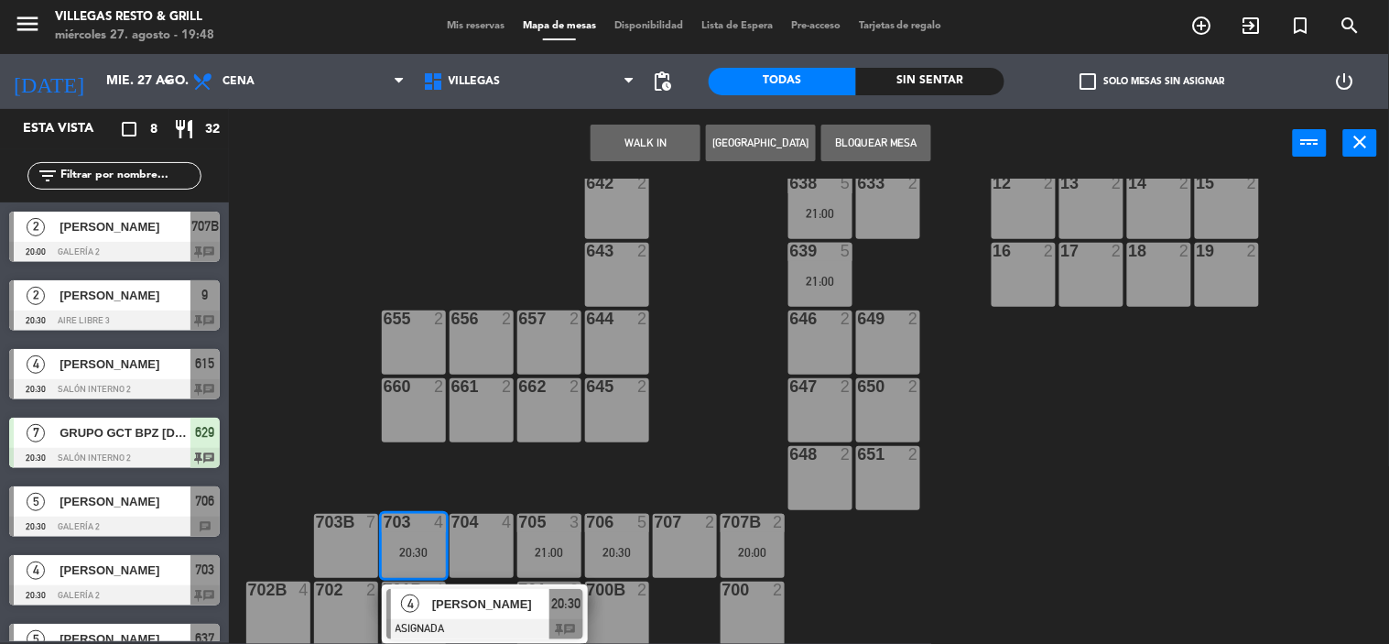
click at [573, 632] on div at bounding box center [484, 629] width 197 height 20
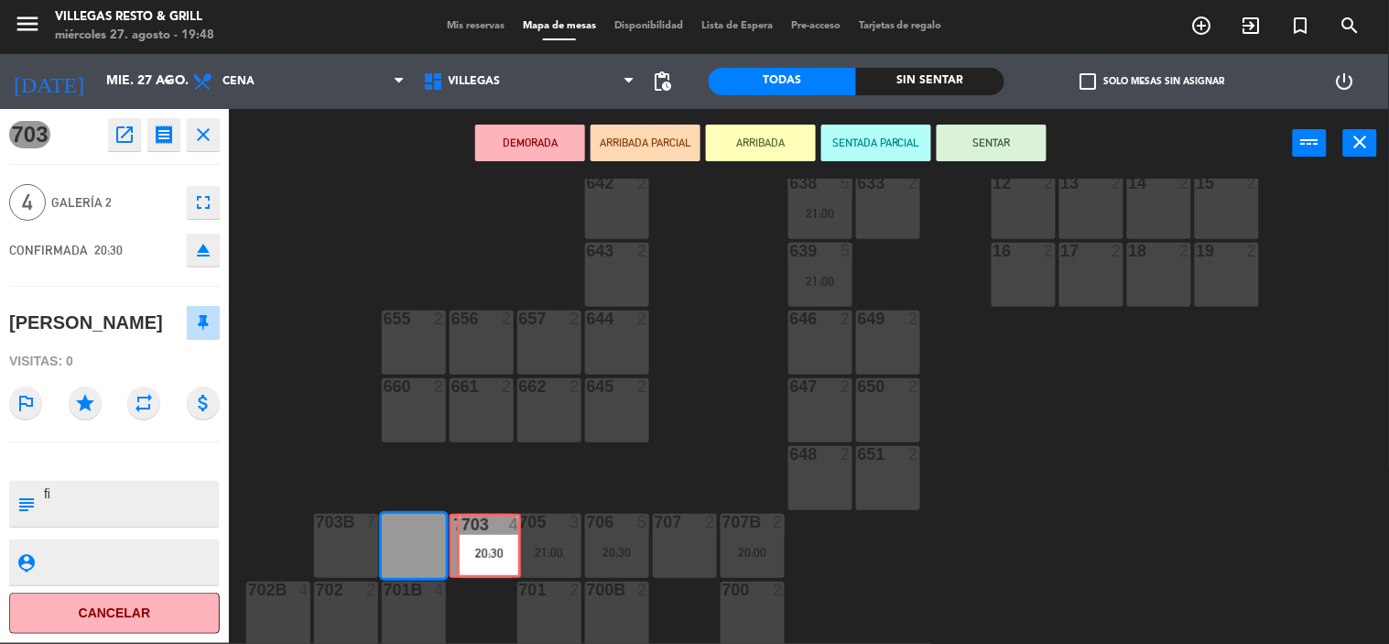
drag, startPoint x: 408, startPoint y: 546, endPoint x: 482, endPoint y: 549, distance: 73.3
click at [482, 549] on div "602 7 603 2 604 7 608 2 607 4 605 2 606 2 610 2 609 4 621 2 623 2 614 2 615 4 2…" at bounding box center [816, 411] width 1146 height 465
drag, startPoint x: 406, startPoint y: 542, endPoint x: 472, endPoint y: 549, distance: 67.2
click at [472, 549] on div "602 7 603 2 604 7 608 2 607 4 605 2 606 2 610 2 609 4 621 2 623 2 614 2 615 4 2…" at bounding box center [816, 411] width 1146 height 465
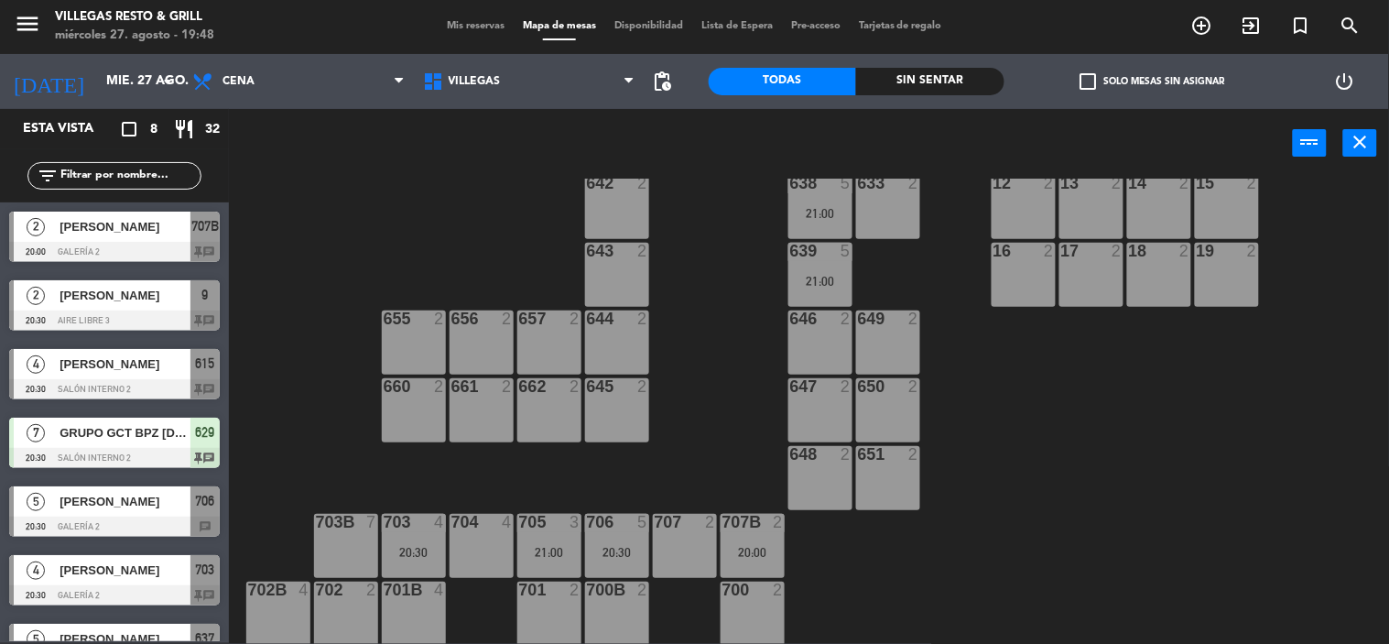
click at [423, 546] on div "20:30" at bounding box center [414, 552] width 64 height 13
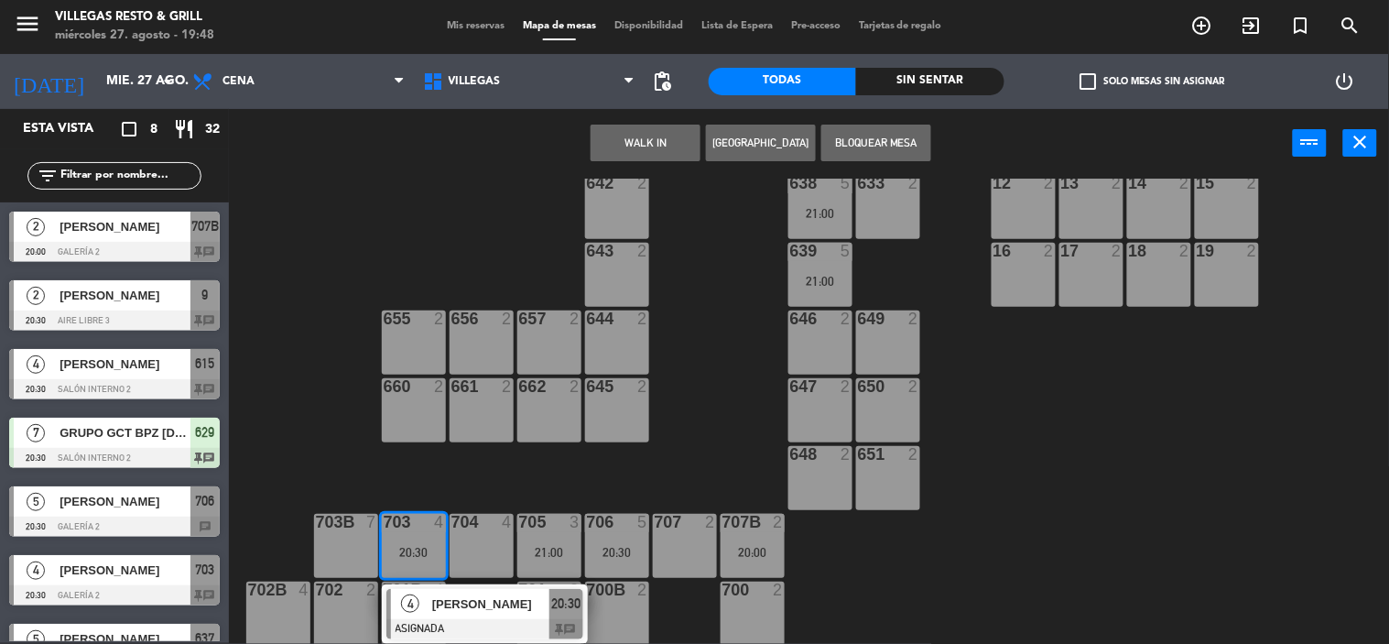
click at [483, 545] on div "704 4" at bounding box center [482, 546] width 64 height 64
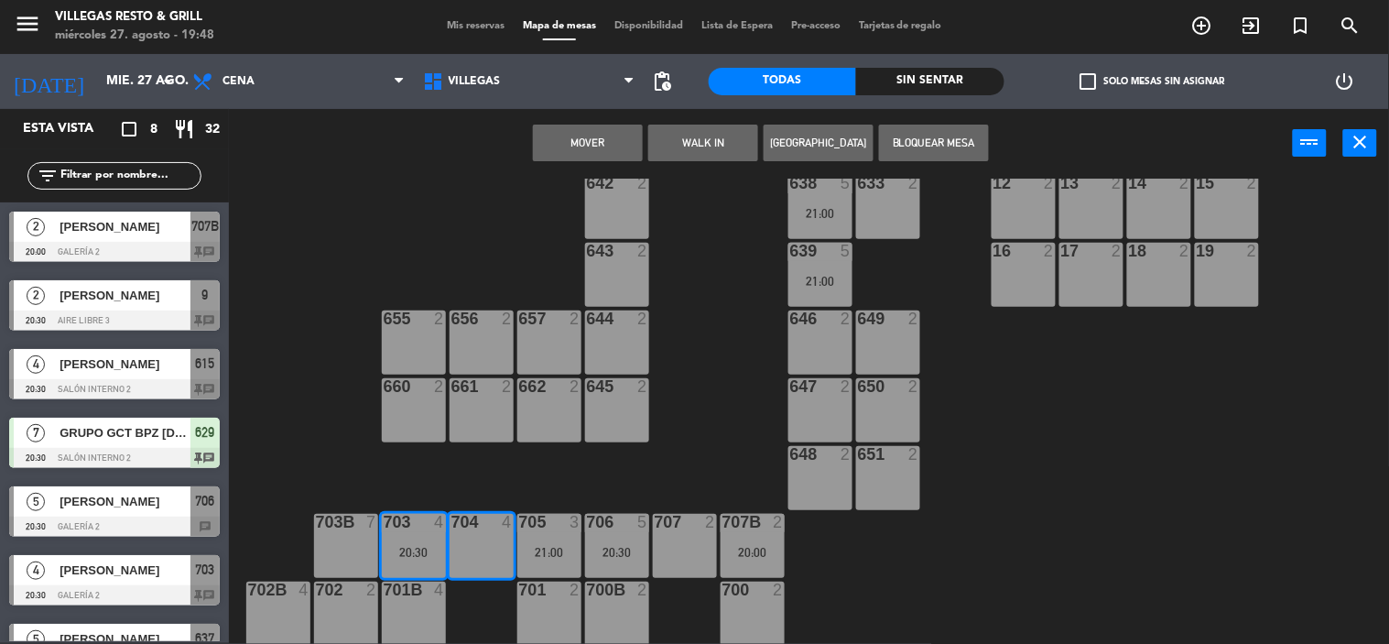
click at [572, 157] on button "Mover" at bounding box center [588, 143] width 110 height 37
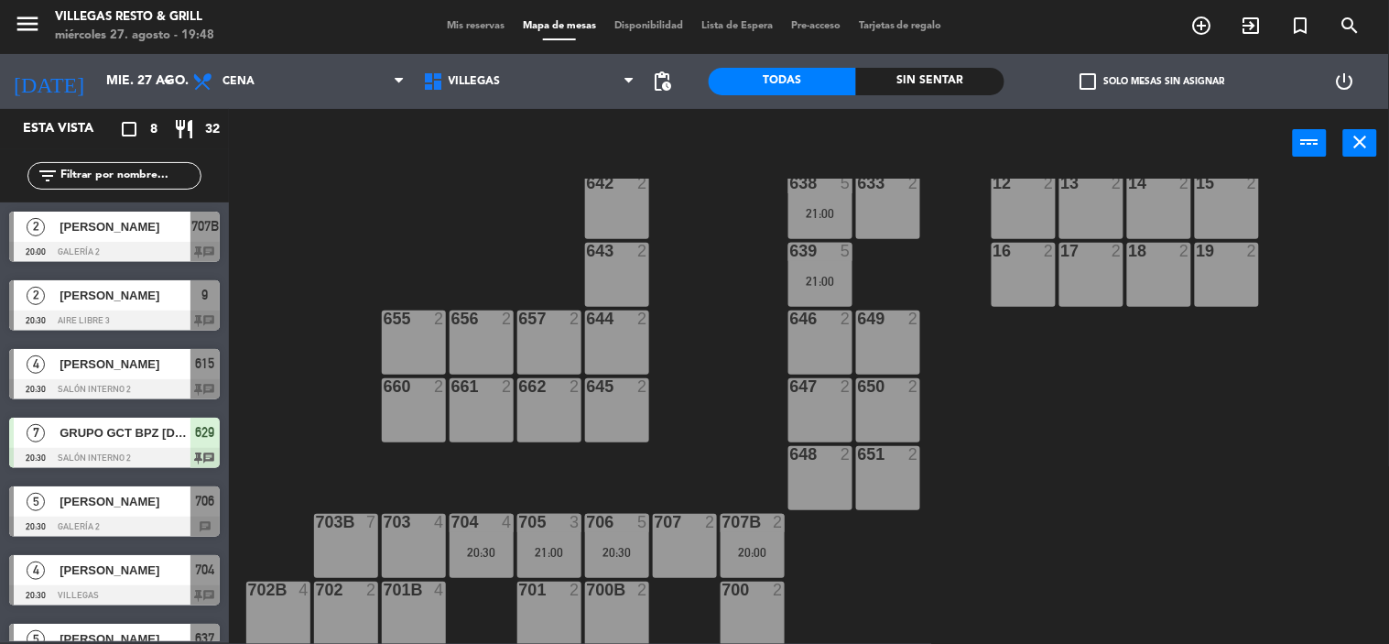
click at [561, 546] on div "21:00" at bounding box center [549, 552] width 64 height 13
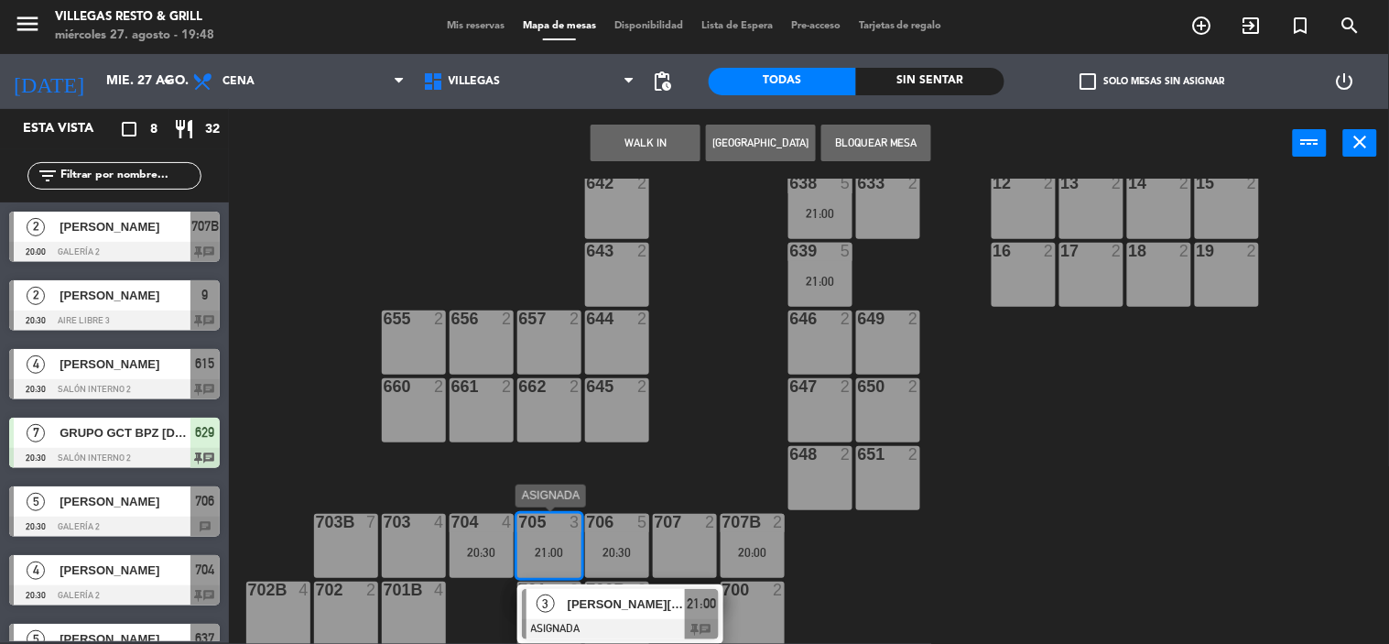
click at [702, 624] on div at bounding box center [620, 629] width 197 height 20
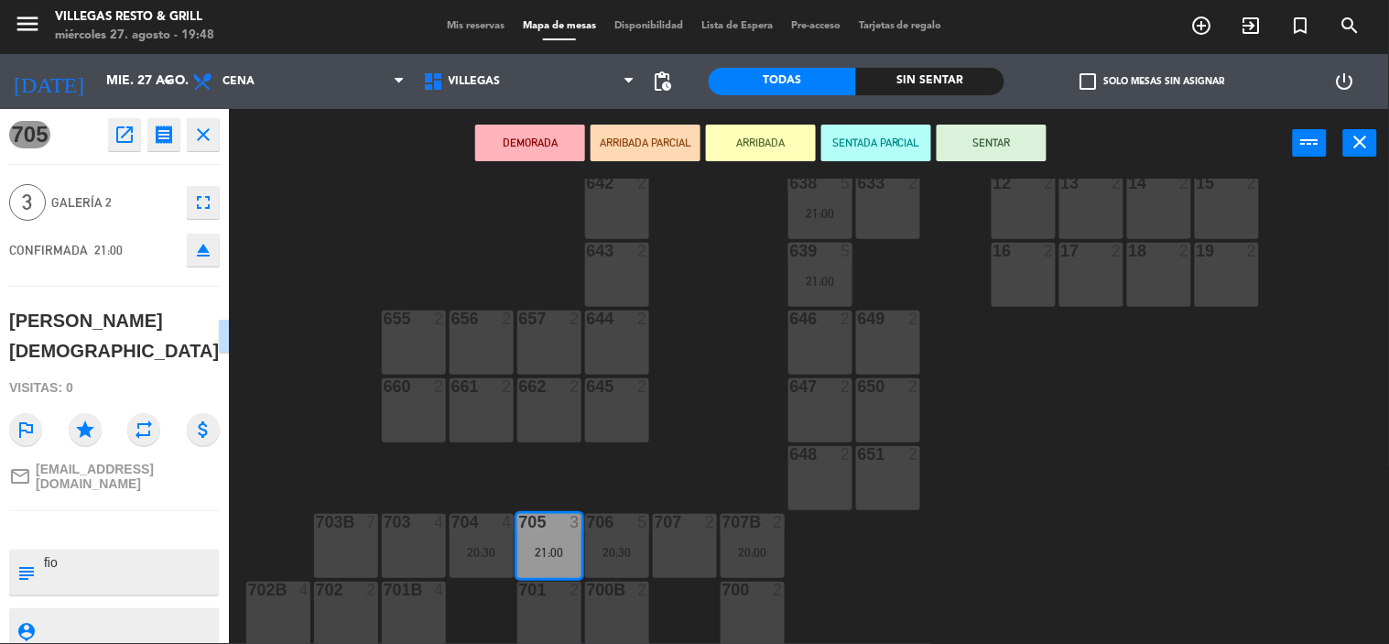
click at [206, 134] on icon "close" at bounding box center [203, 135] width 22 height 22
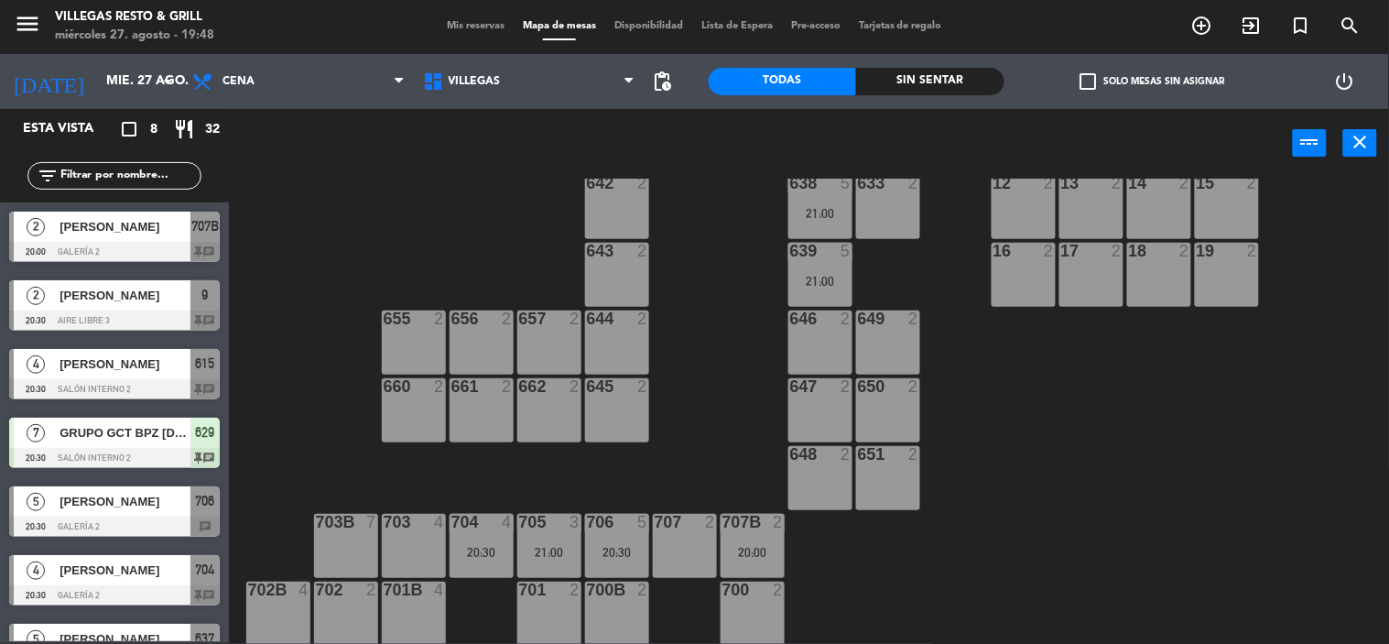
scroll to position [111, 0]
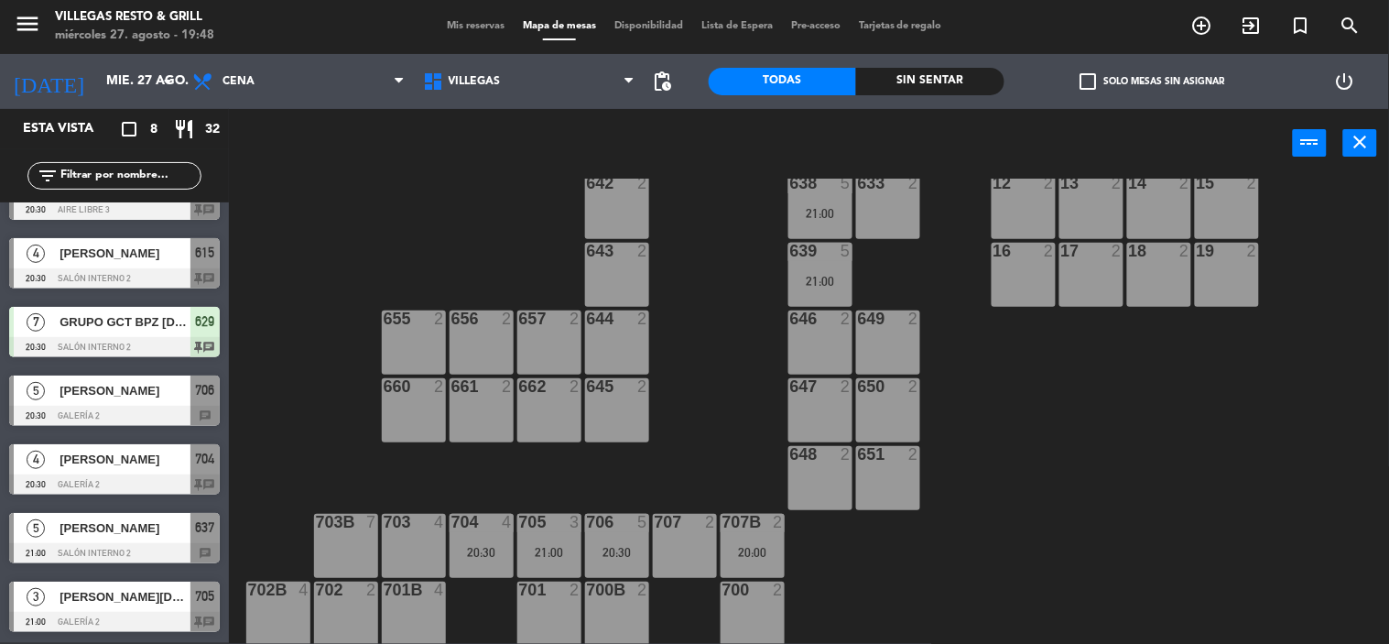
click at [613, 534] on div "706 5 20:30" at bounding box center [617, 546] width 64 height 64
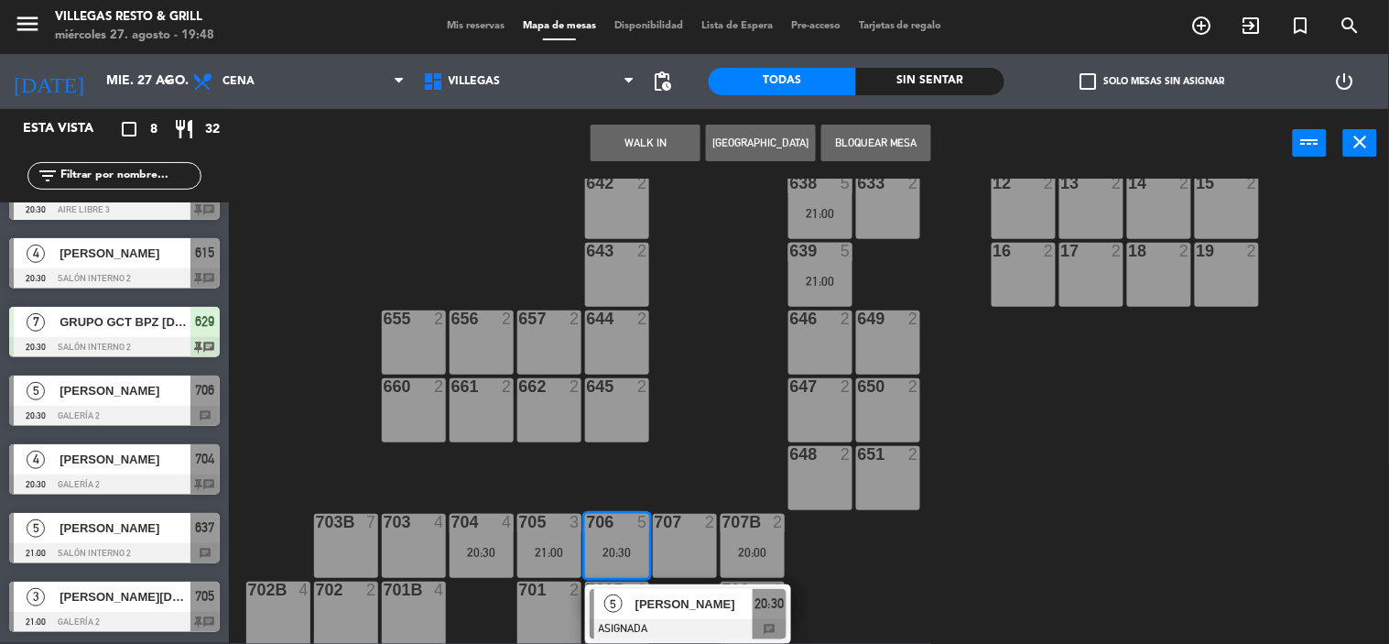
click at [767, 625] on div at bounding box center [688, 629] width 197 height 20
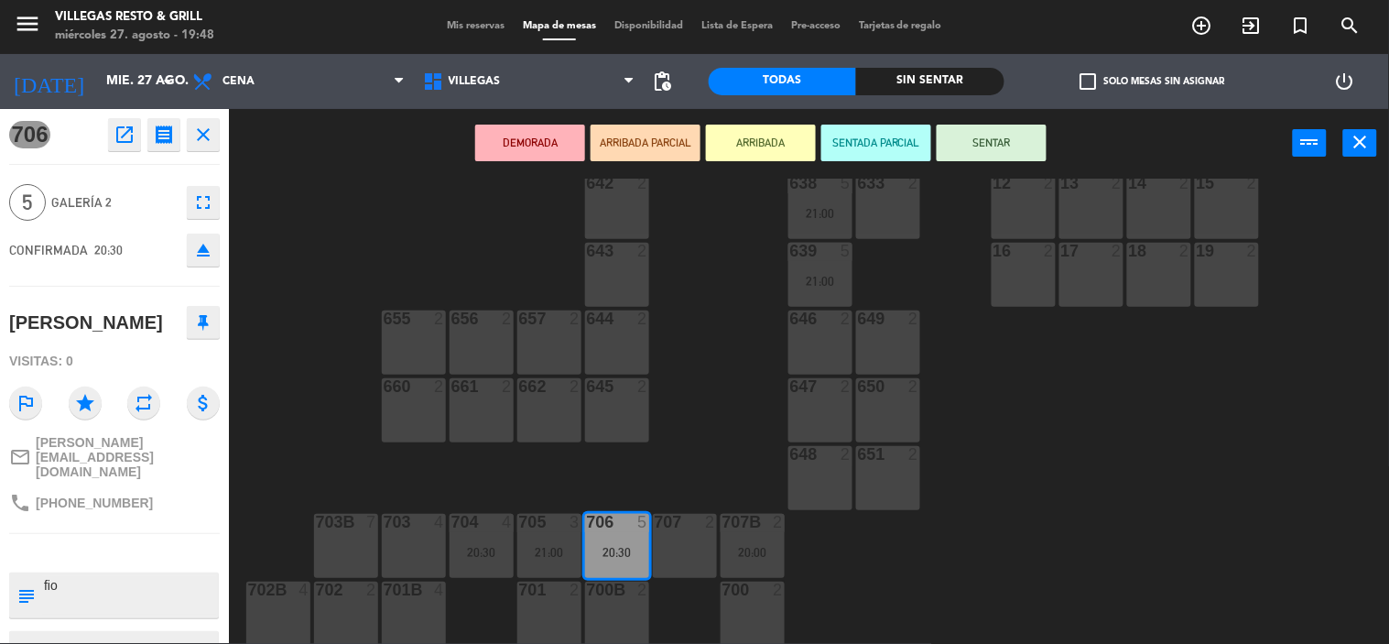
click at [206, 126] on icon "close" at bounding box center [203, 135] width 22 height 22
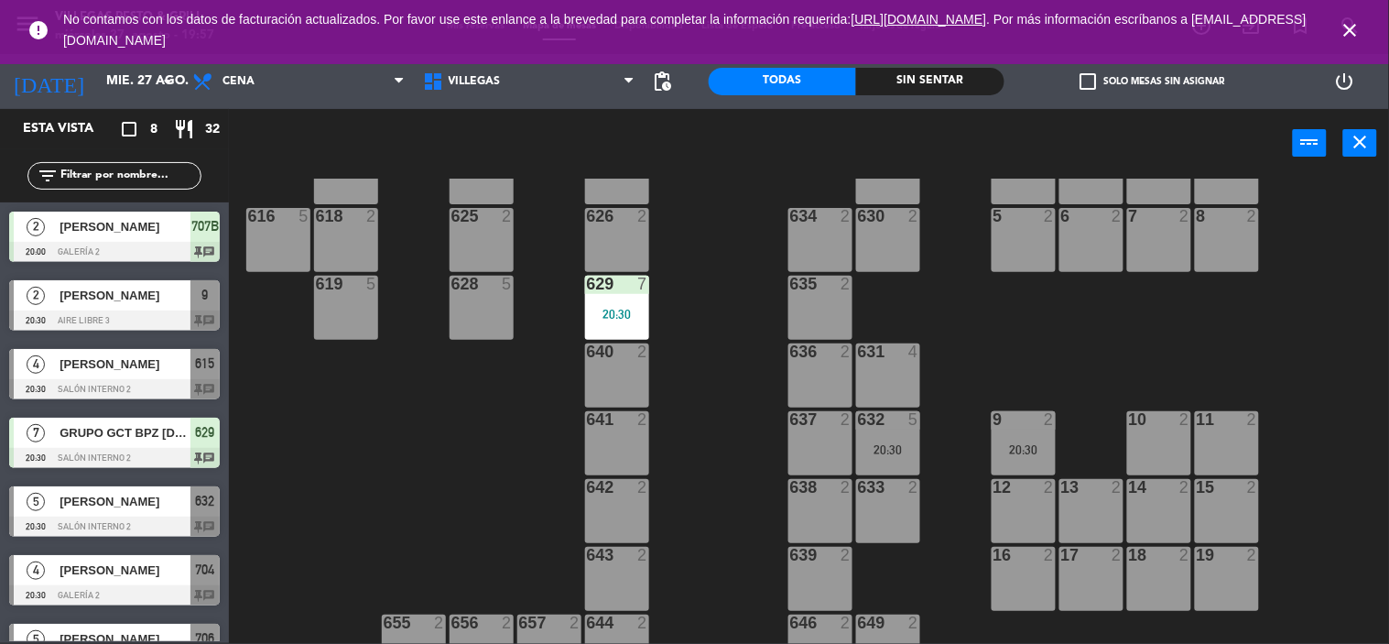
scroll to position [342, 0]
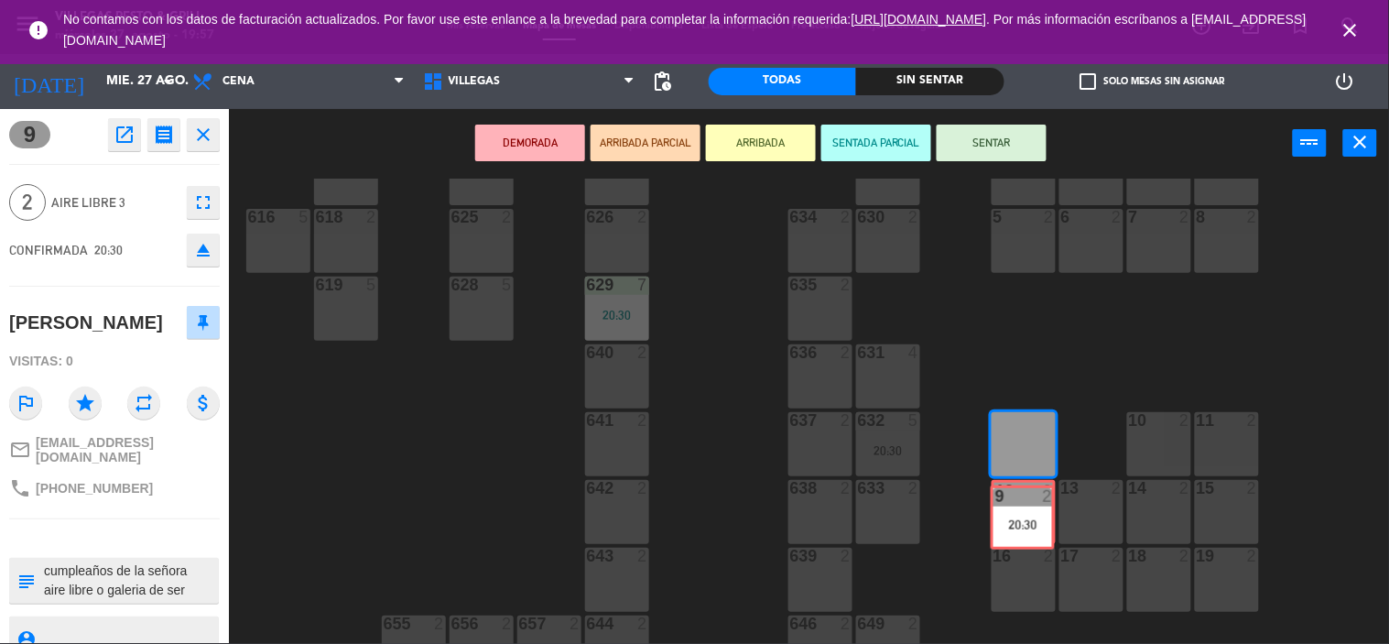
drag, startPoint x: 1014, startPoint y: 450, endPoint x: 1012, endPoint y: 523, distance: 72.4
click at [1012, 523] on div "602 7 603 2 604 7 608 2 607 4 605 2 606 2 610 2 609 4 621 2 623 2 614 2 615 4 2…" at bounding box center [816, 411] width 1146 height 465
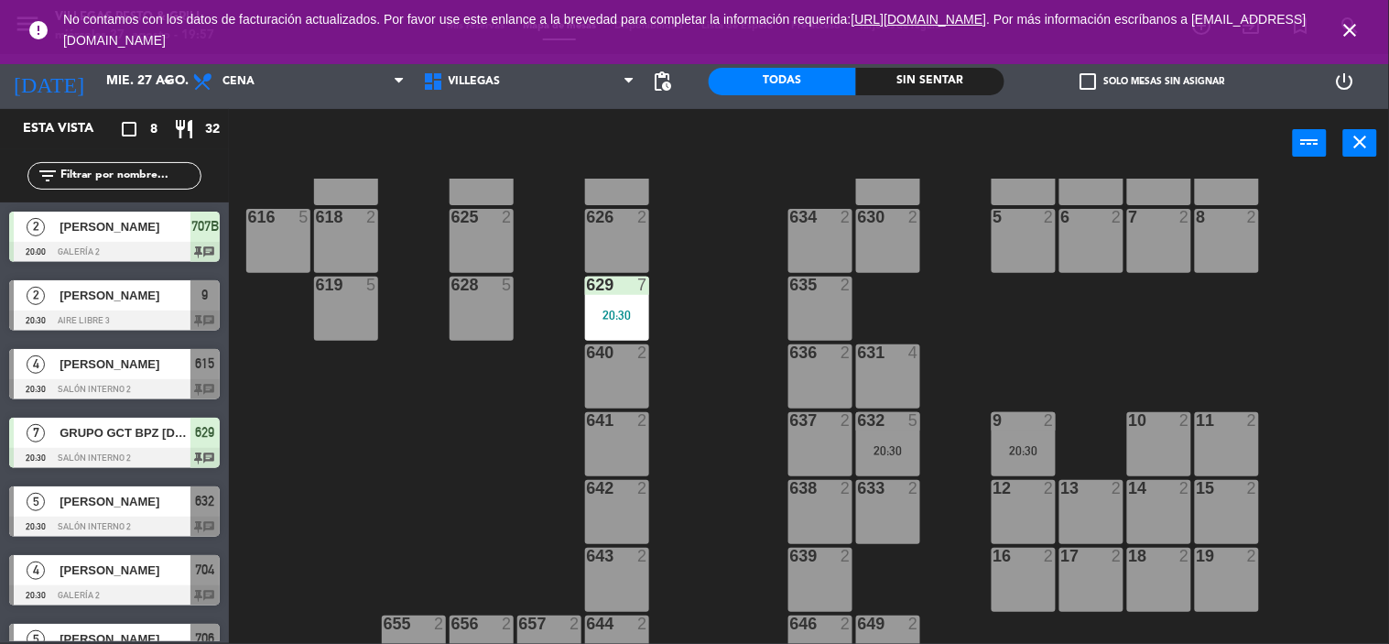
click at [1021, 455] on div "20:30" at bounding box center [1024, 450] width 64 height 13
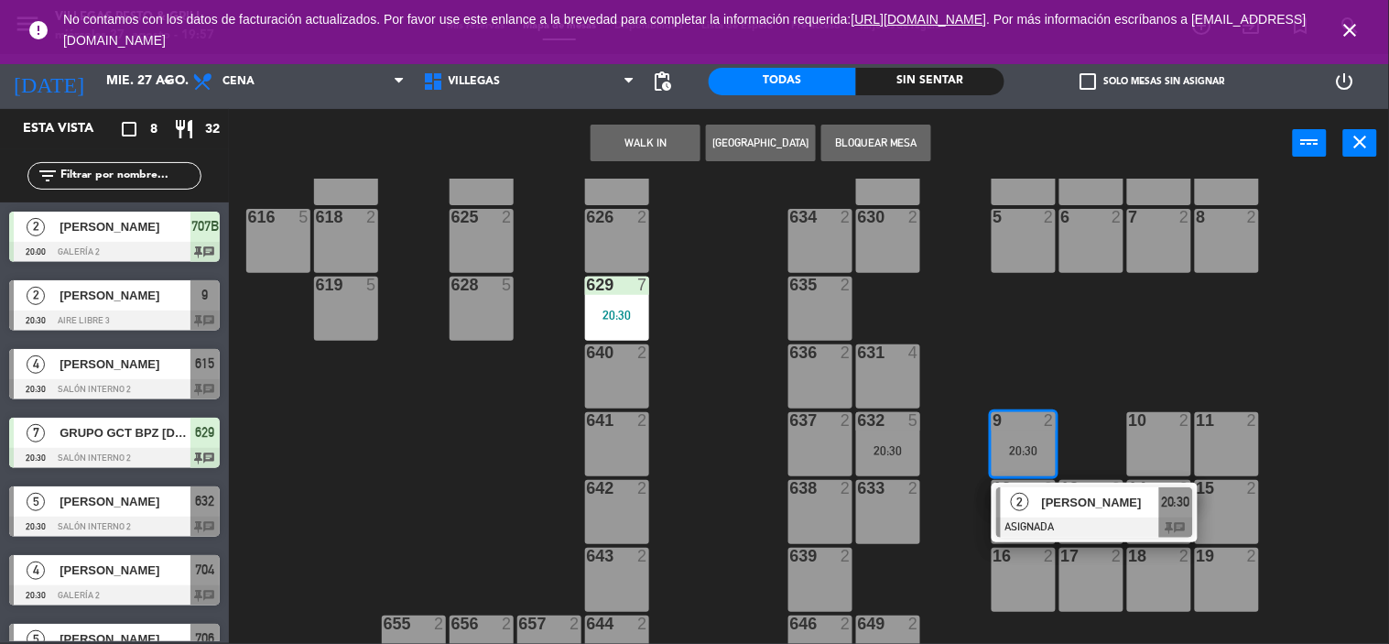
click at [1026, 504] on span "2" at bounding box center [1020, 502] width 18 height 18
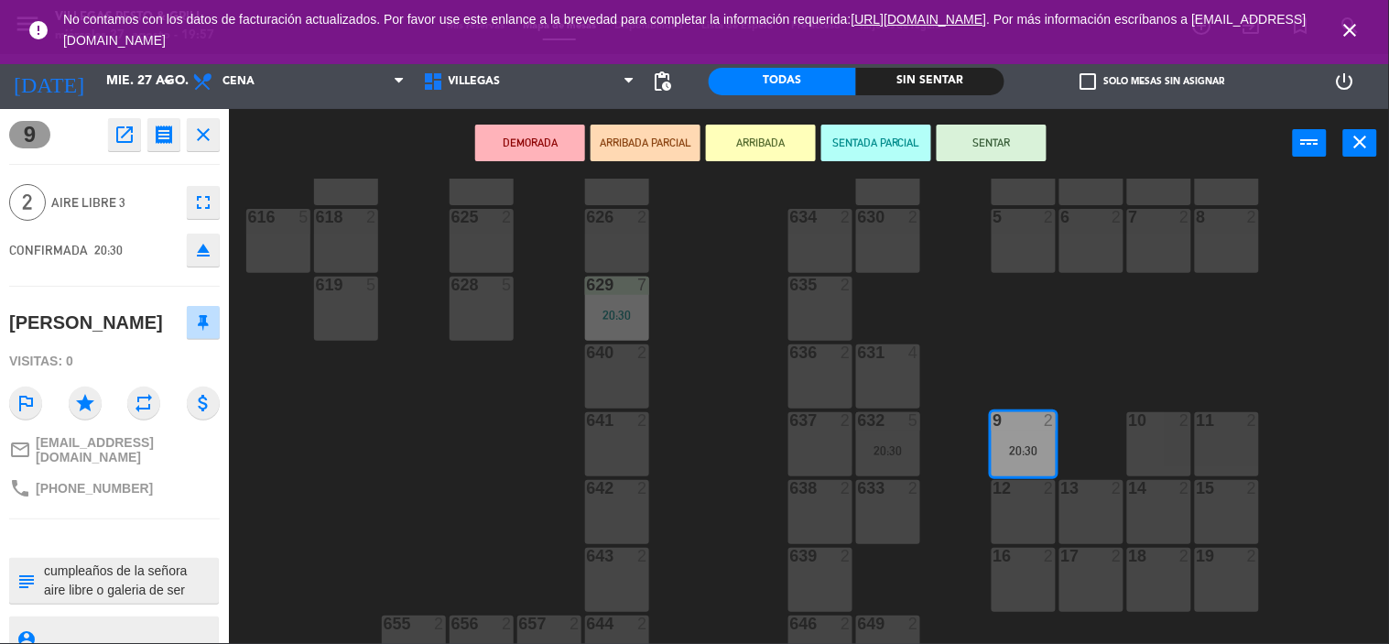
click at [1011, 518] on div "12 2" at bounding box center [1024, 512] width 64 height 64
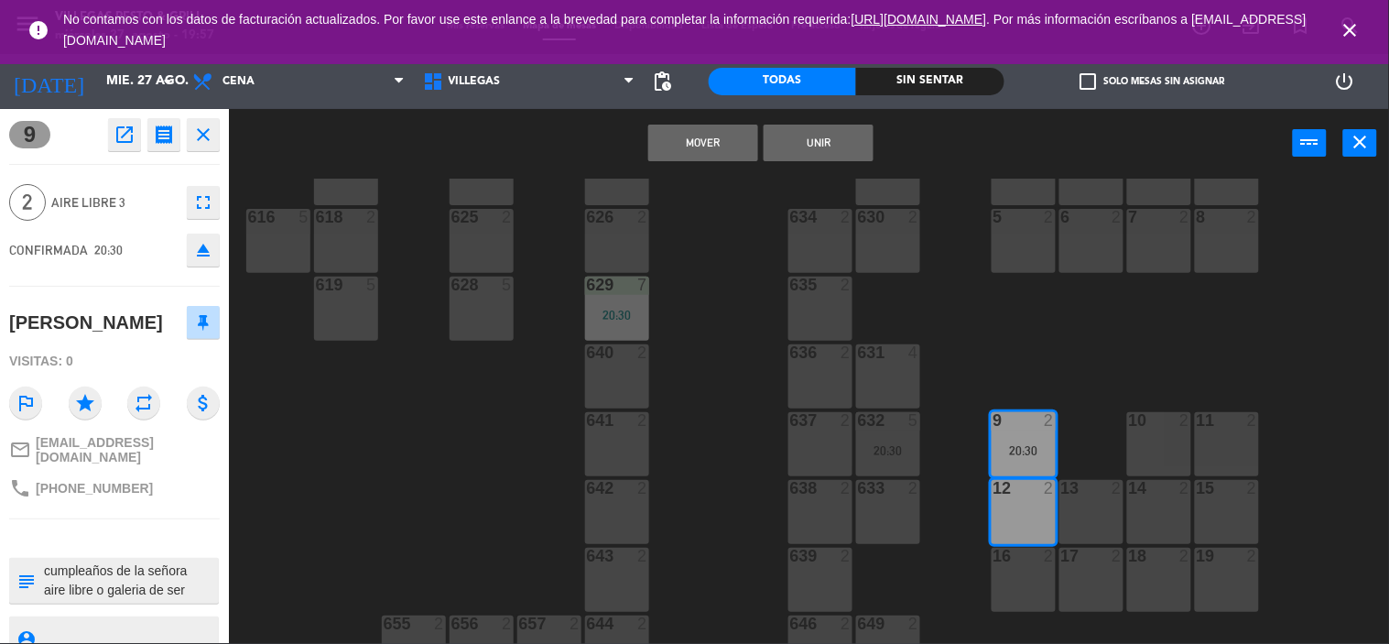
click at [700, 139] on button "Mover" at bounding box center [703, 143] width 110 height 37
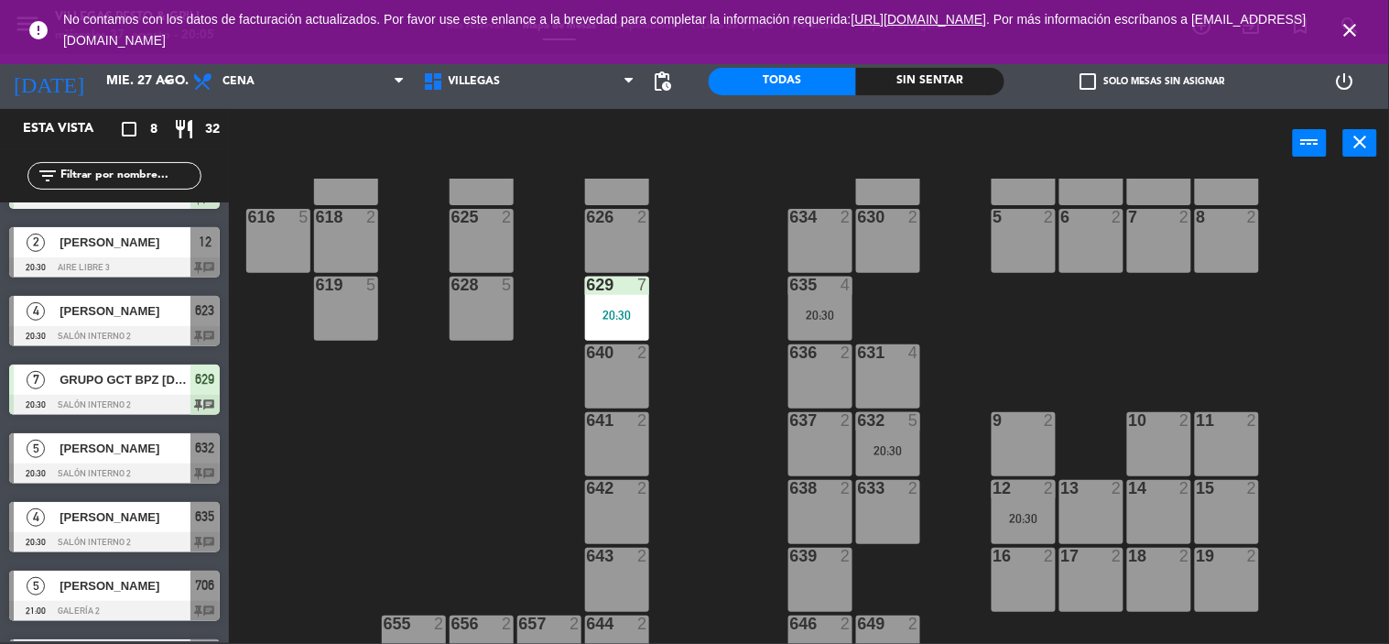
scroll to position [0, 0]
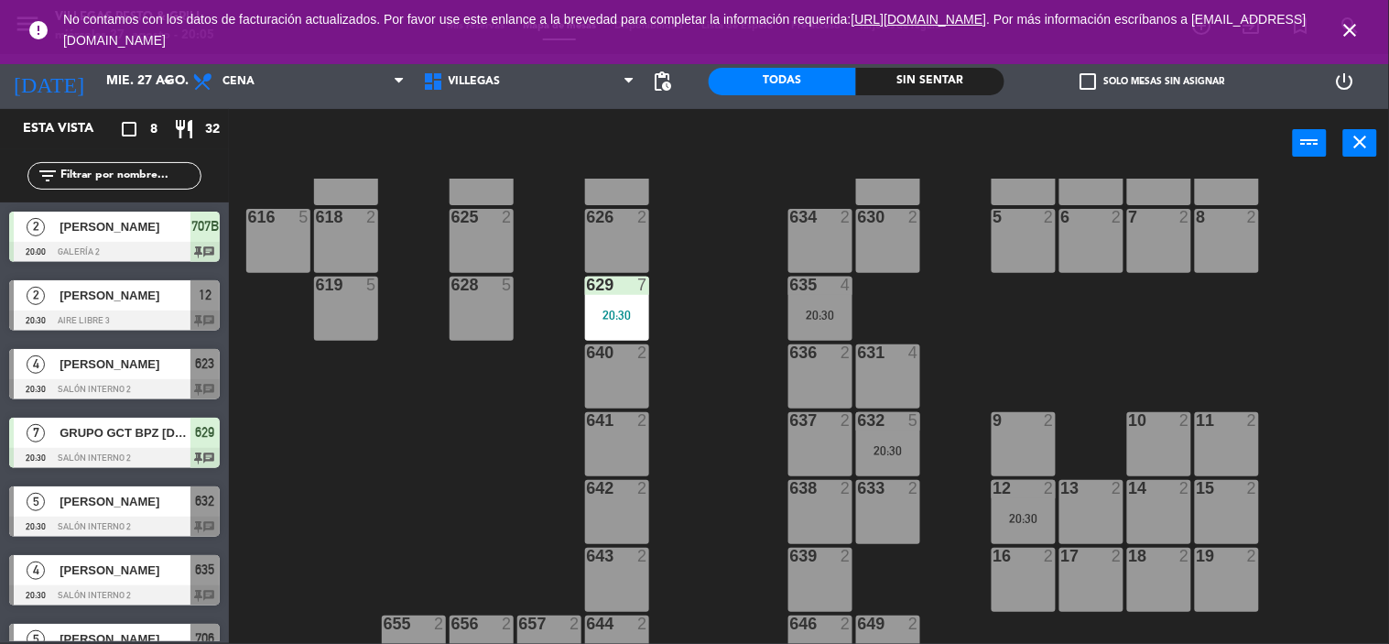
click at [1352, 32] on icon "close" at bounding box center [1351, 30] width 22 height 22
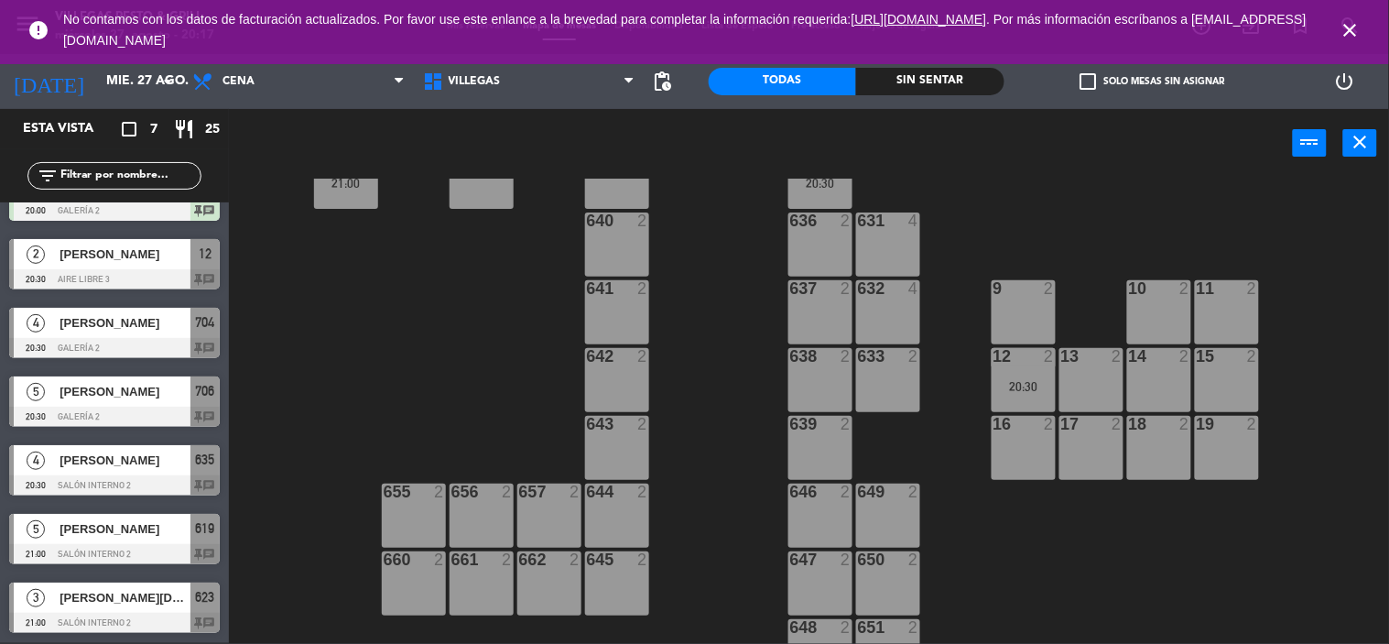
scroll to position [646, 0]
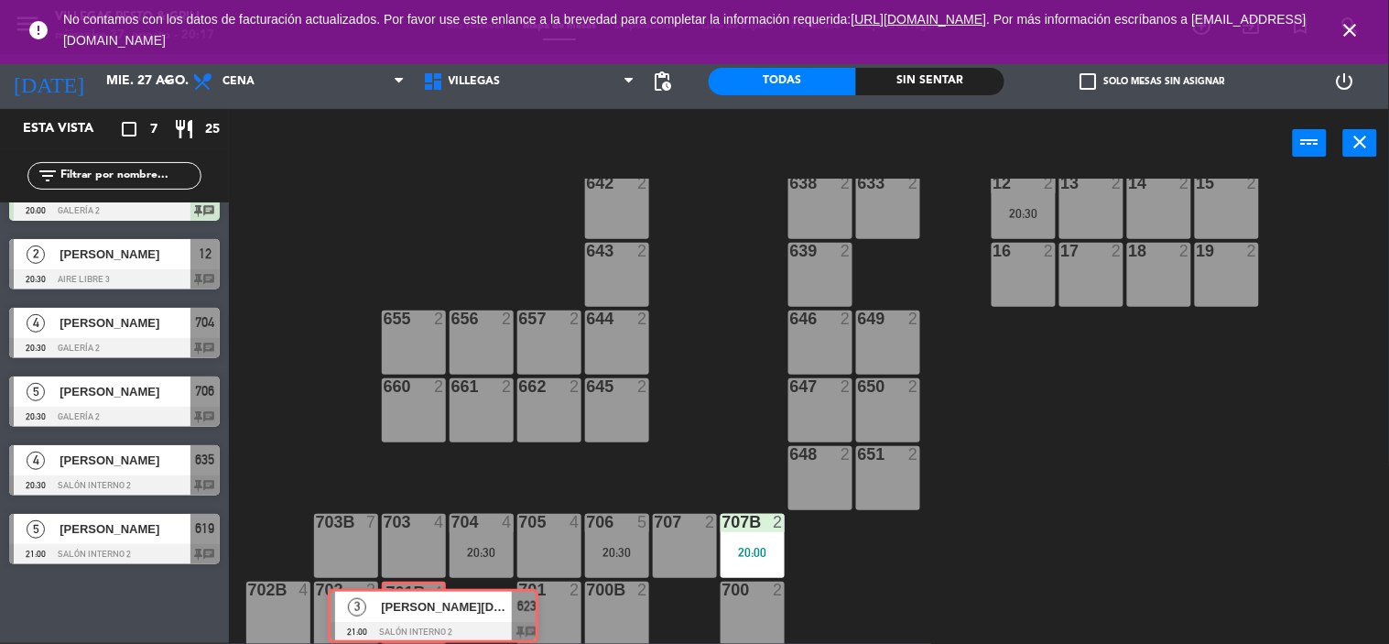
drag, startPoint x: 93, startPoint y: 591, endPoint x: 407, endPoint y: 598, distance: 314.2
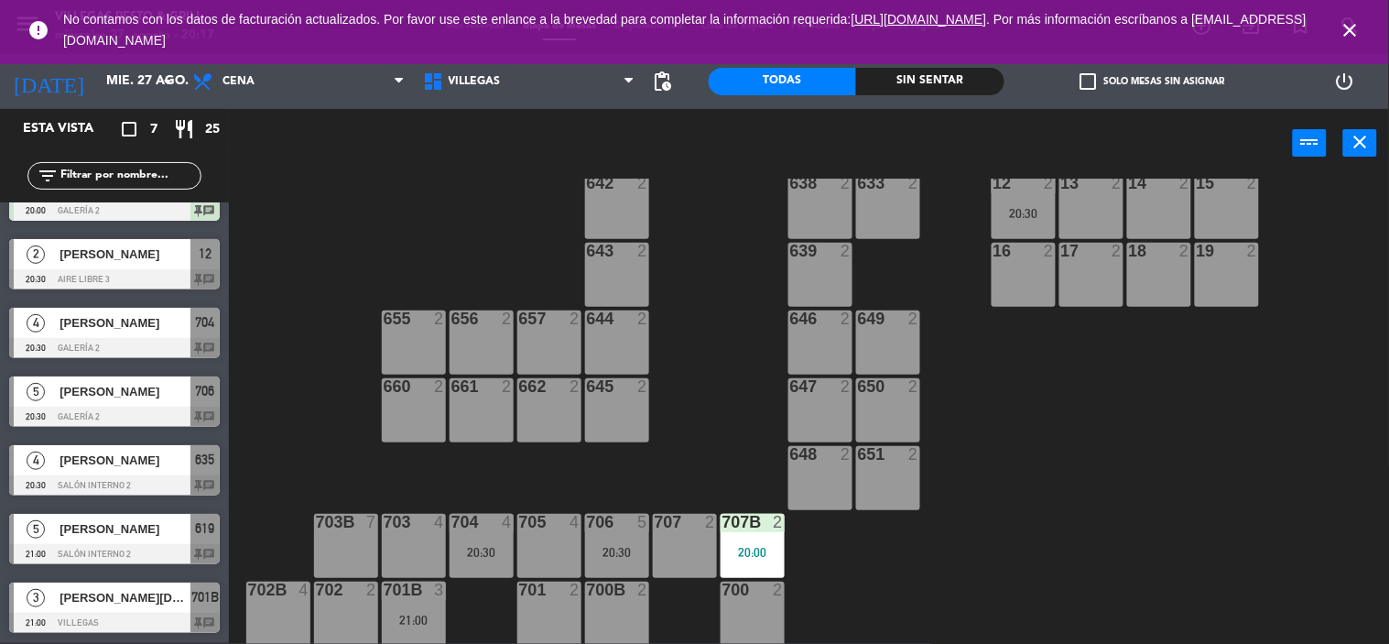
click at [418, 606] on div "701B 3 21:00" at bounding box center [414, 613] width 64 height 64
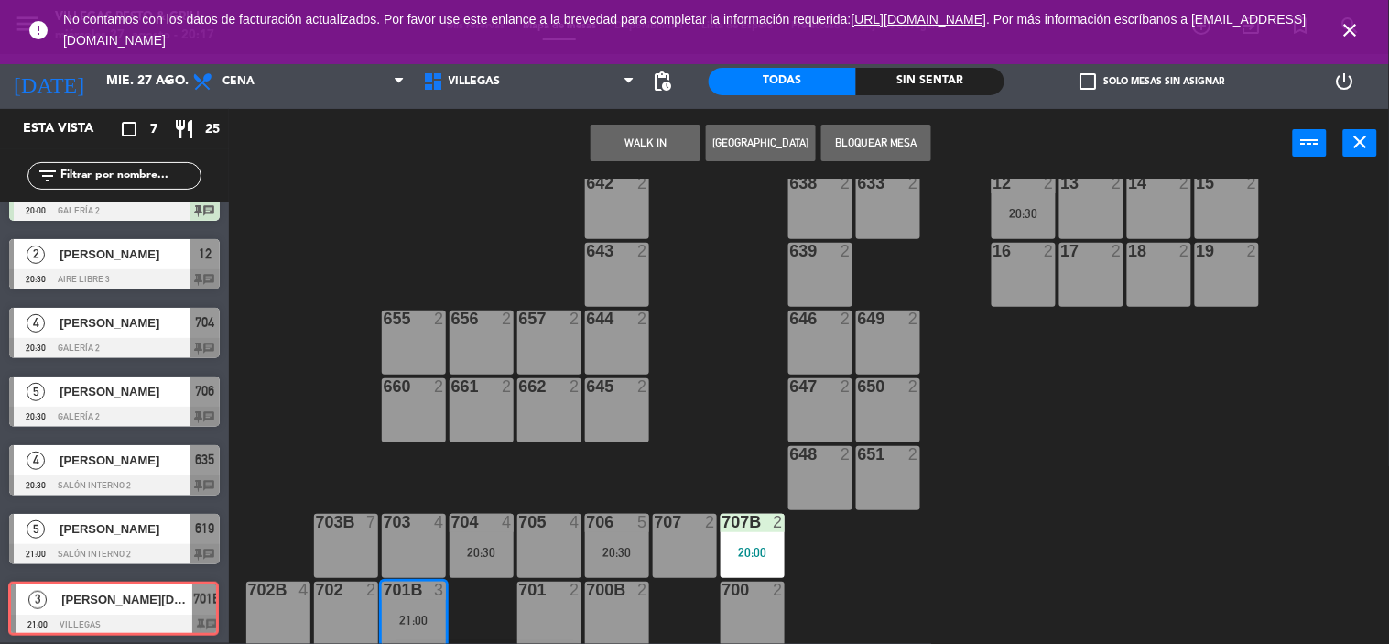
click at [183, 607] on div "3 [PERSON_NAME] 21:00 [STREET_ADDRESS] chat 3 [PERSON_NAME] 21:00 Villegas 701B…" at bounding box center [114, 610] width 229 height 74
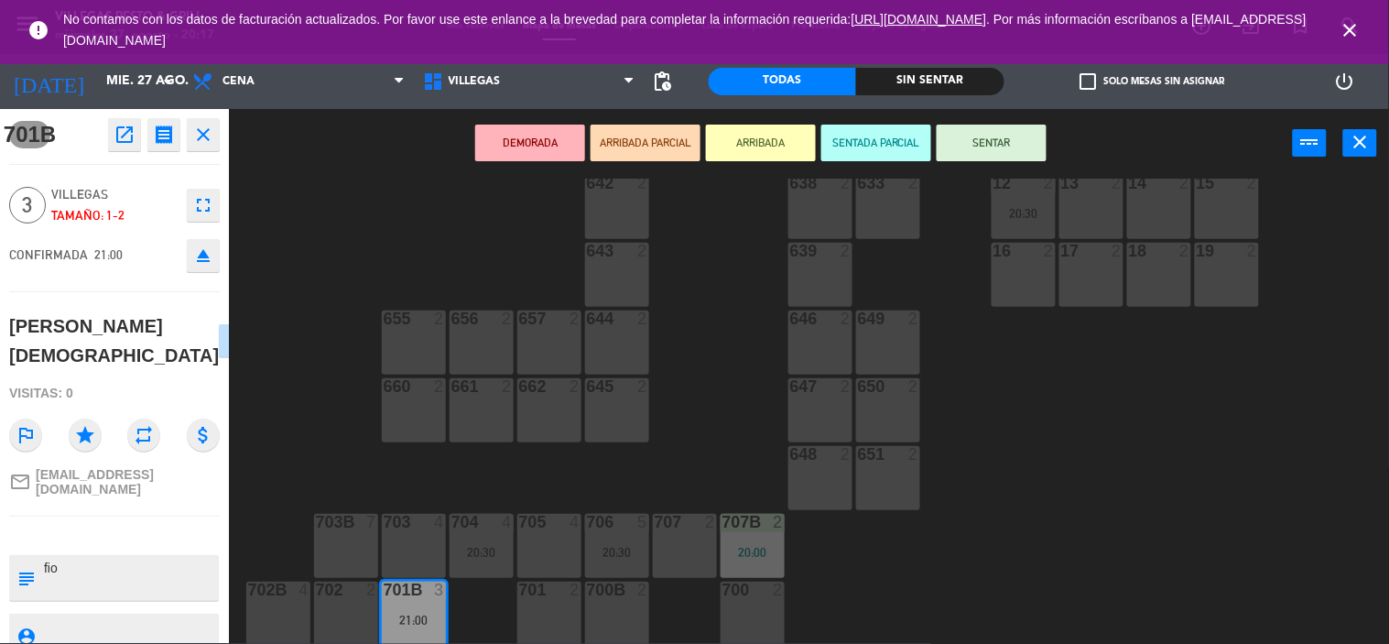
click at [993, 149] on button "SENTAR" at bounding box center [992, 143] width 110 height 37
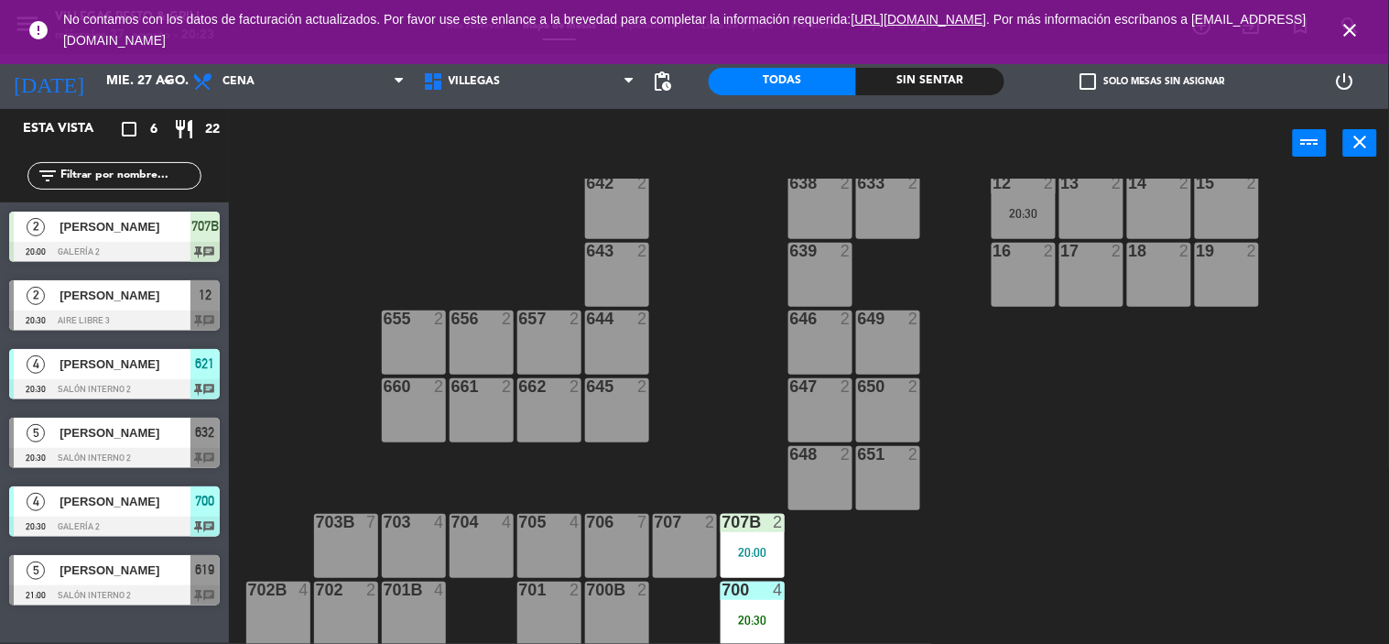
scroll to position [0, 0]
click at [754, 619] on div "20:30" at bounding box center [753, 619] width 64 height 13
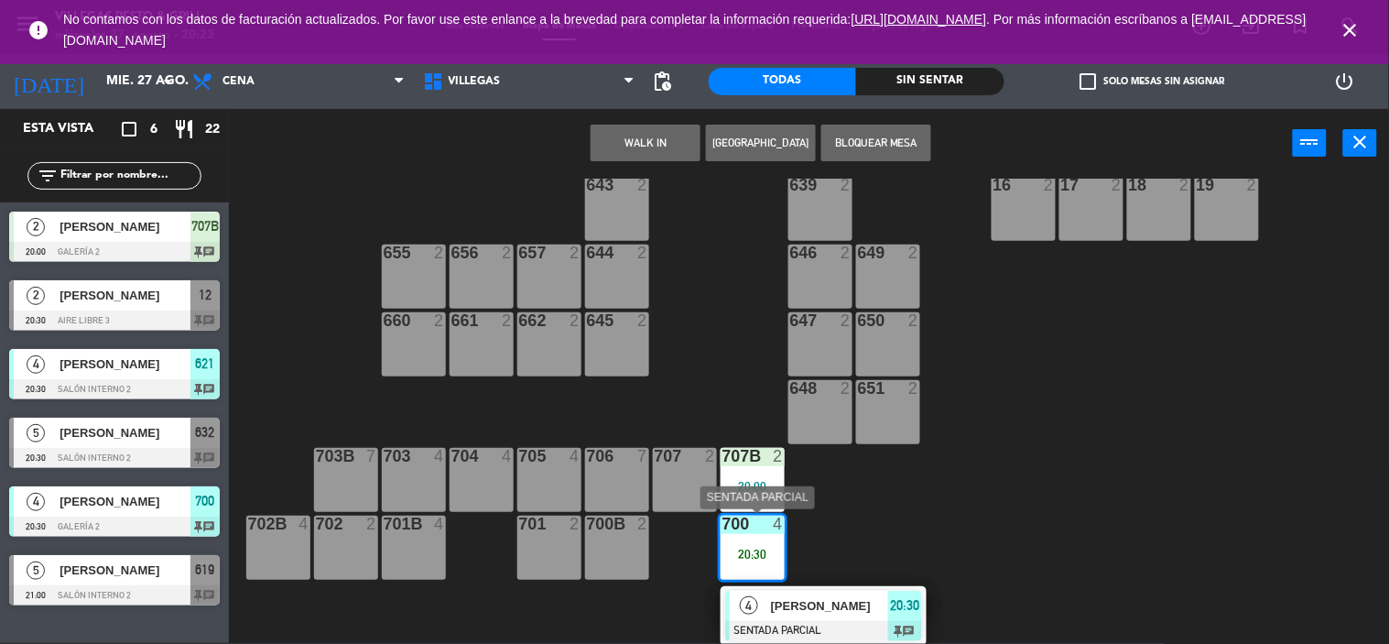
click at [791, 610] on span "[PERSON_NAME]" at bounding box center [829, 605] width 117 height 19
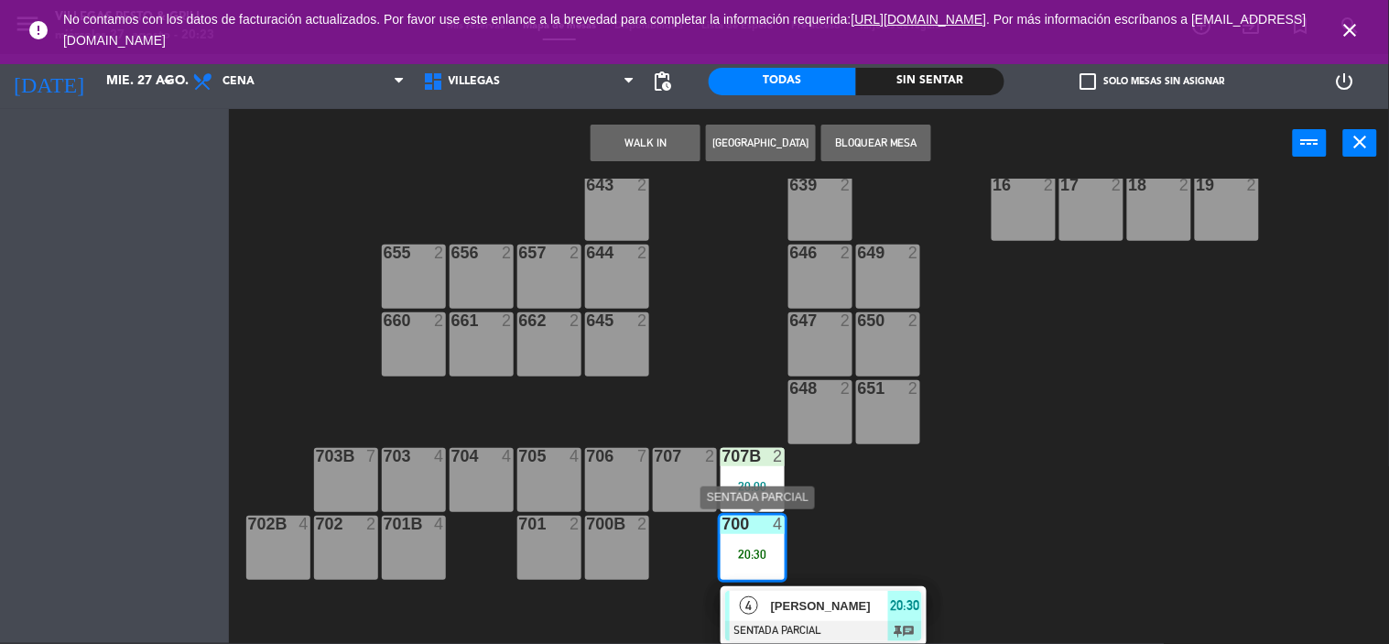
scroll to position [647, 0]
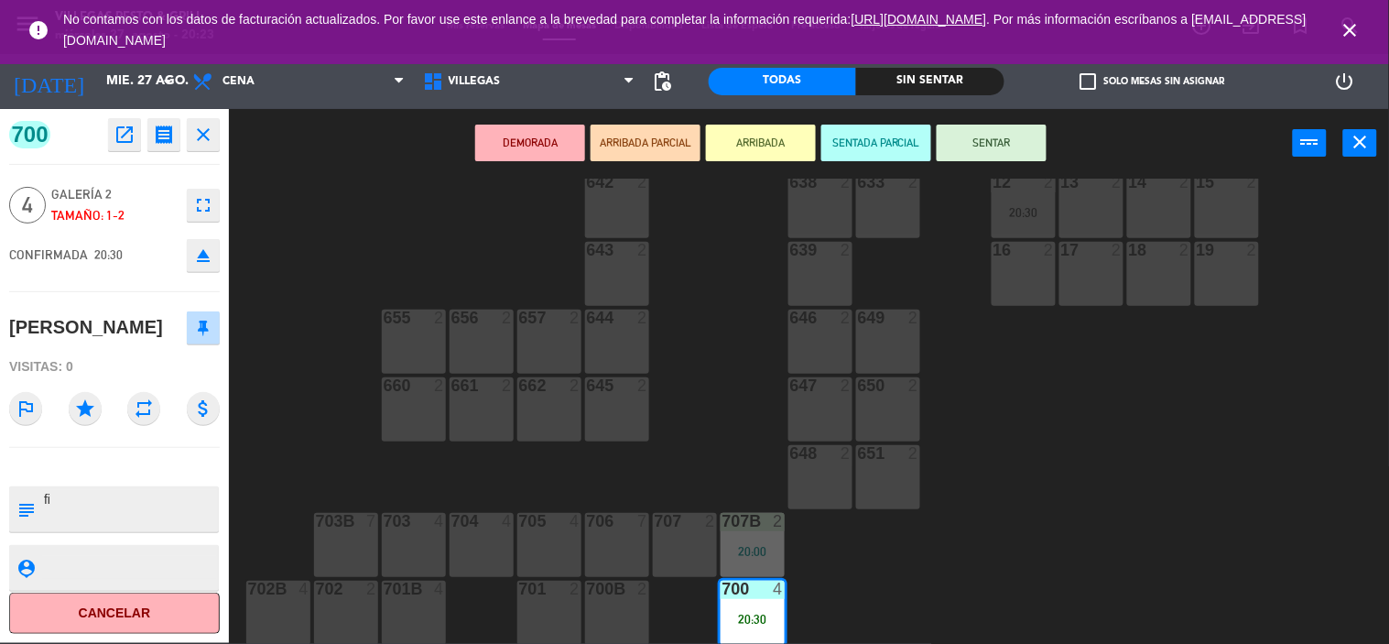
click at [212, 134] on icon "close" at bounding box center [203, 135] width 22 height 22
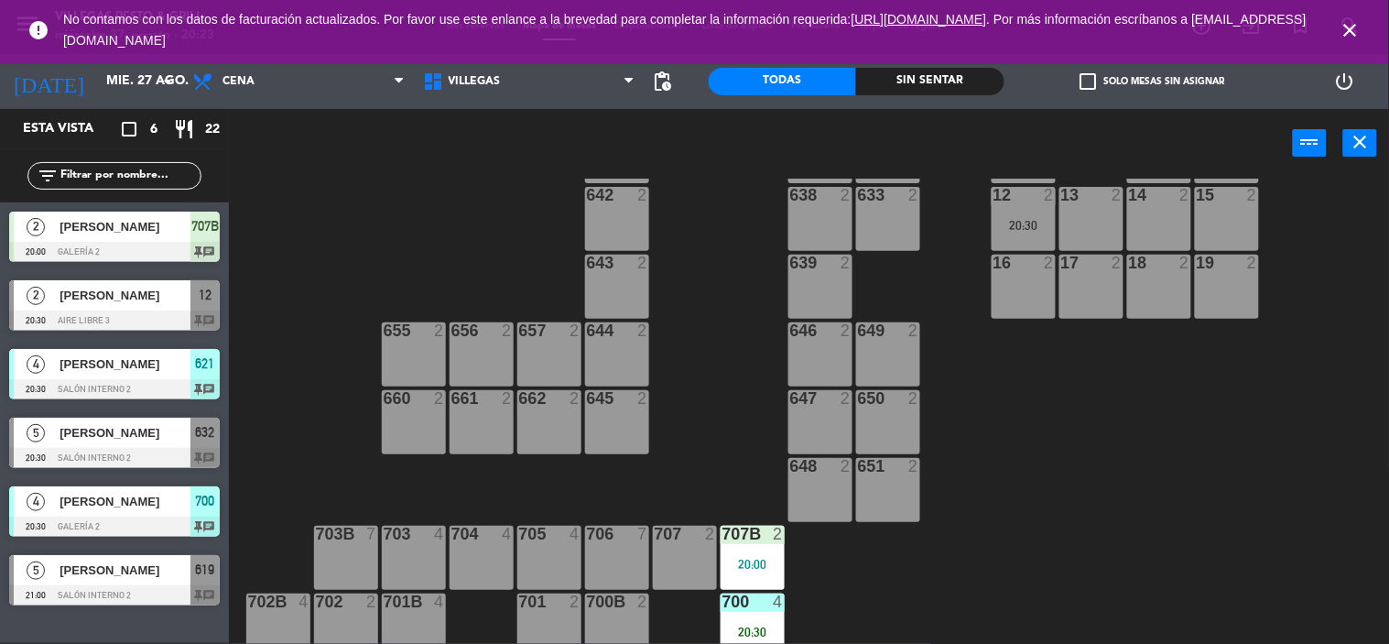
scroll to position [646, 0]
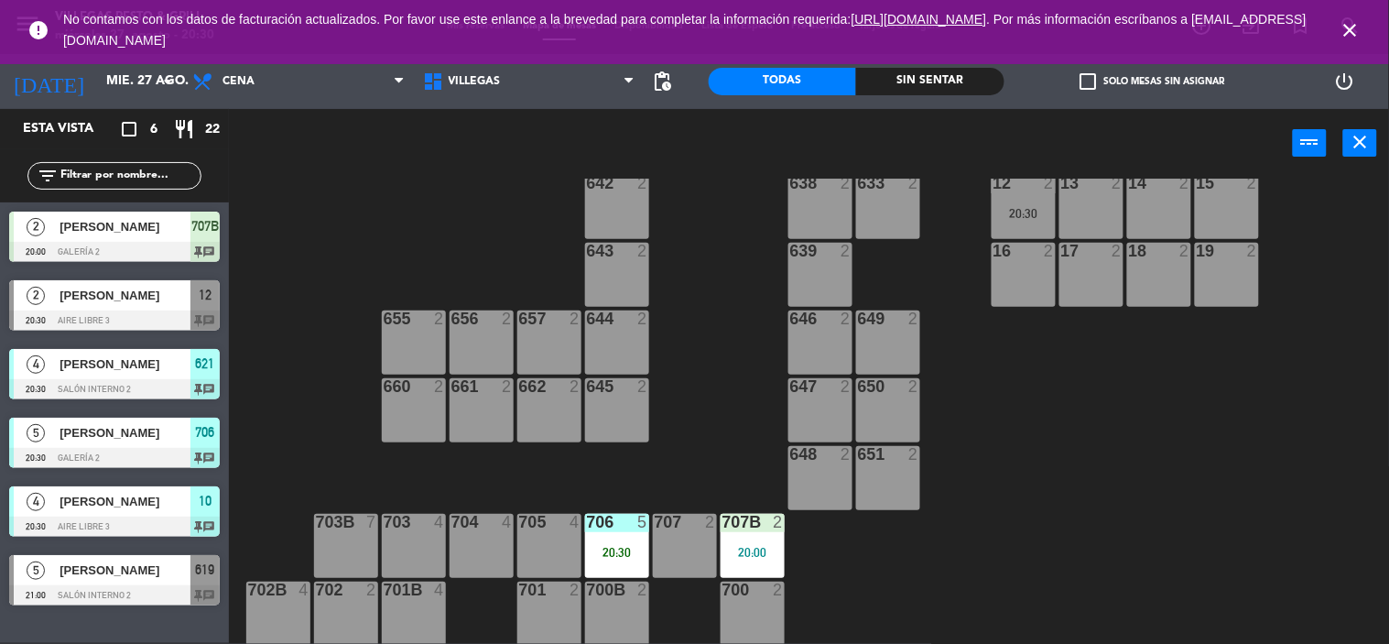
click at [86, 502] on span "[PERSON_NAME]" at bounding box center [125, 501] width 131 height 19
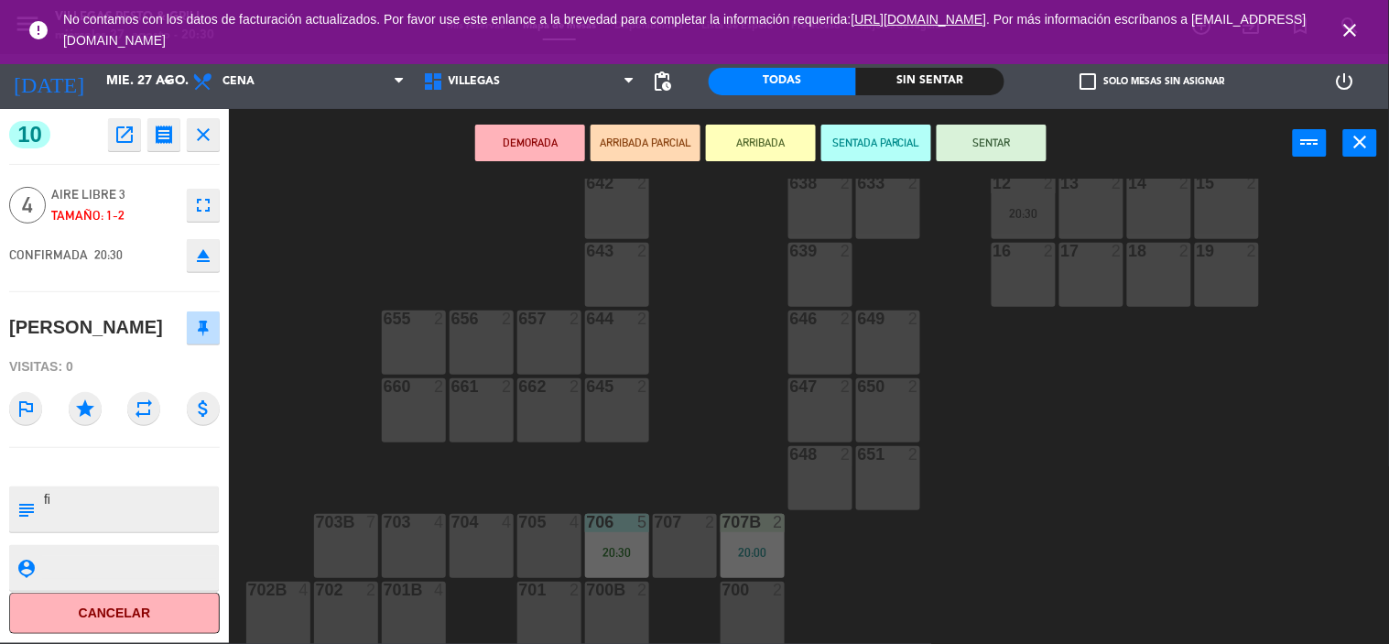
click at [1026, 133] on button "SENTAR" at bounding box center [992, 143] width 110 height 37
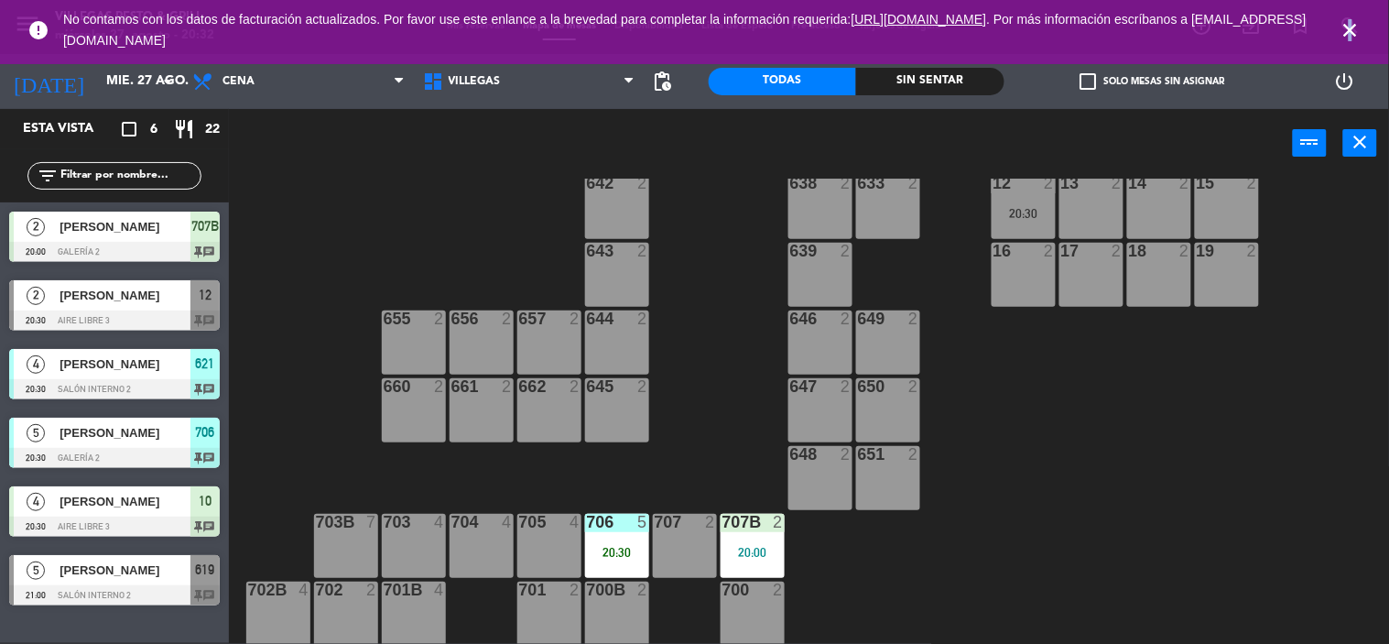
click at [1351, 29] on icon "close" at bounding box center [1351, 30] width 22 height 22
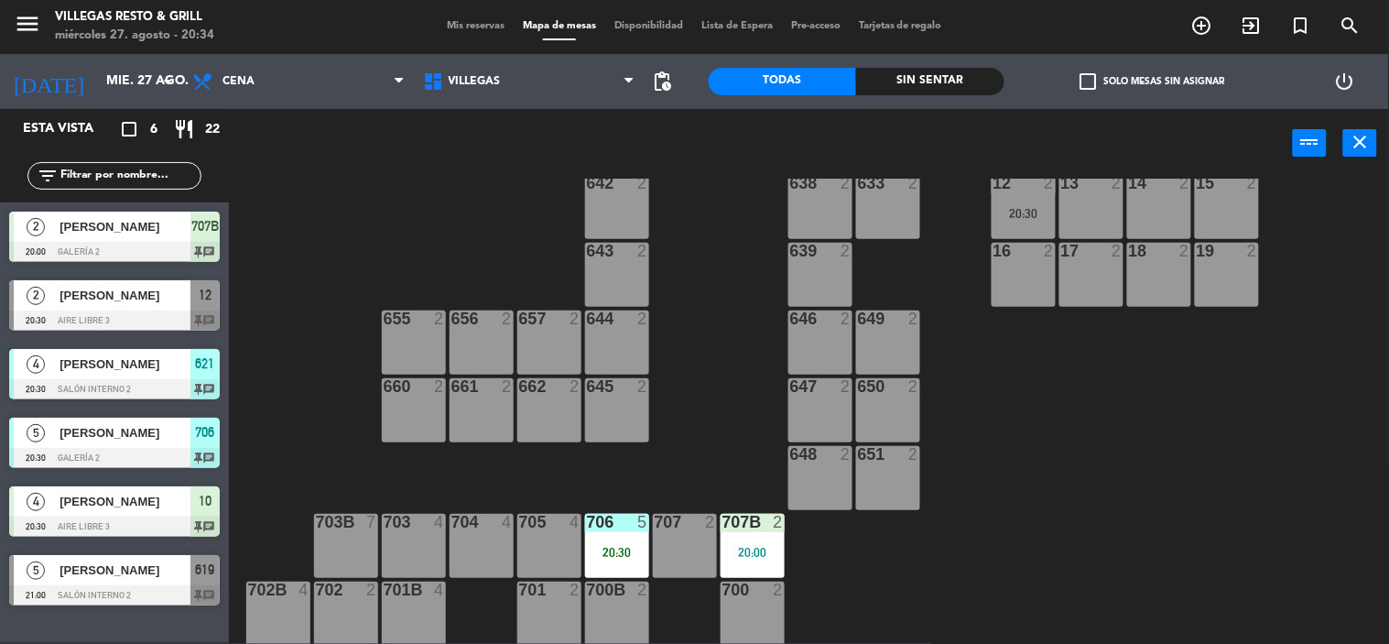
click at [463, 29] on span "Mis reservas" at bounding box center [476, 26] width 76 height 10
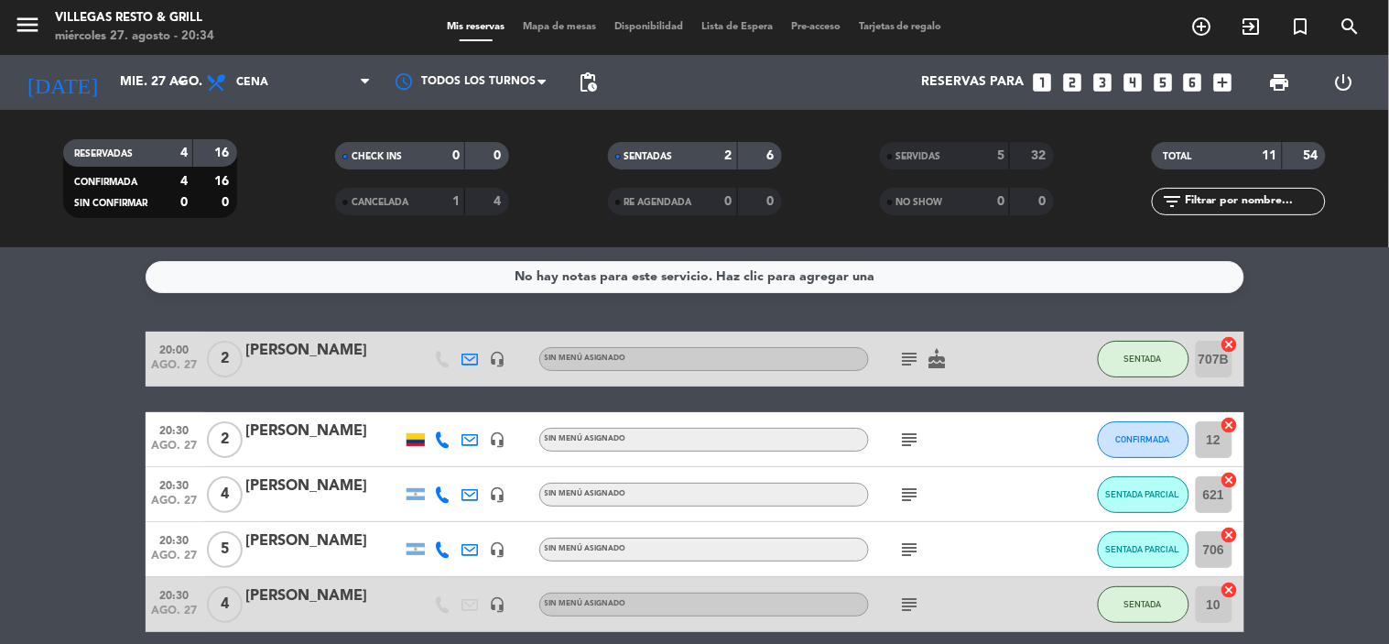
click at [980, 158] on div "5" at bounding box center [987, 156] width 37 height 21
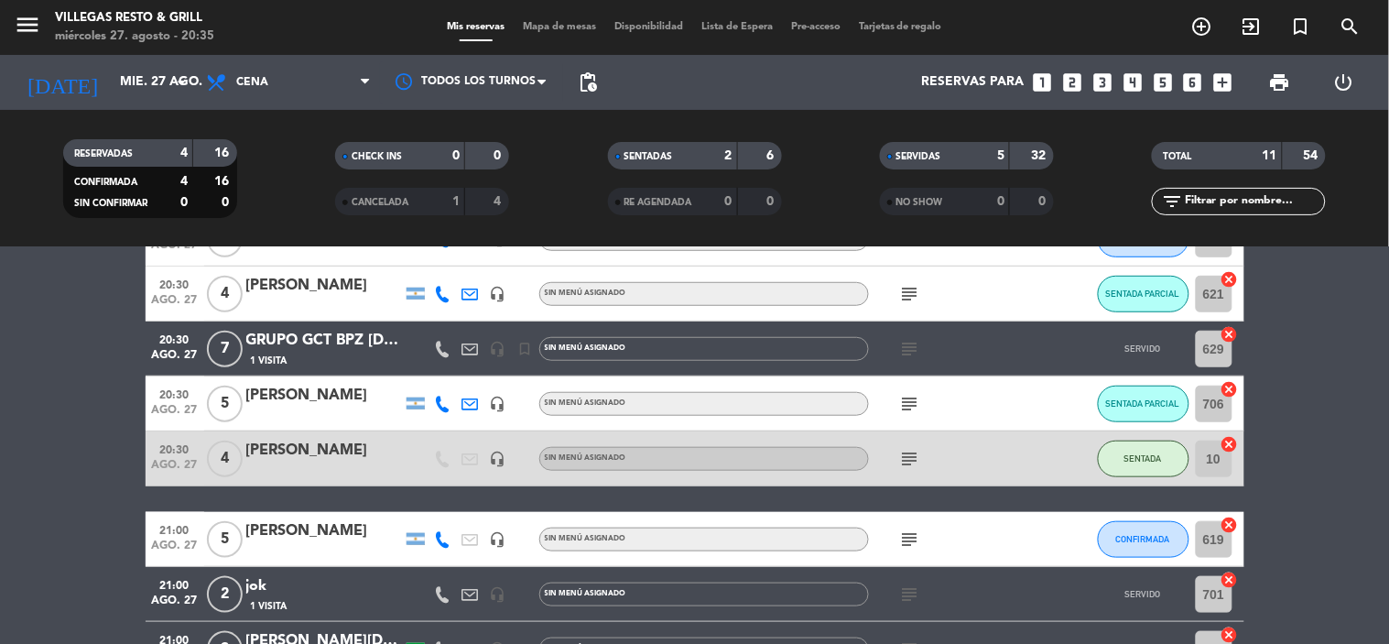
scroll to position [79, 0]
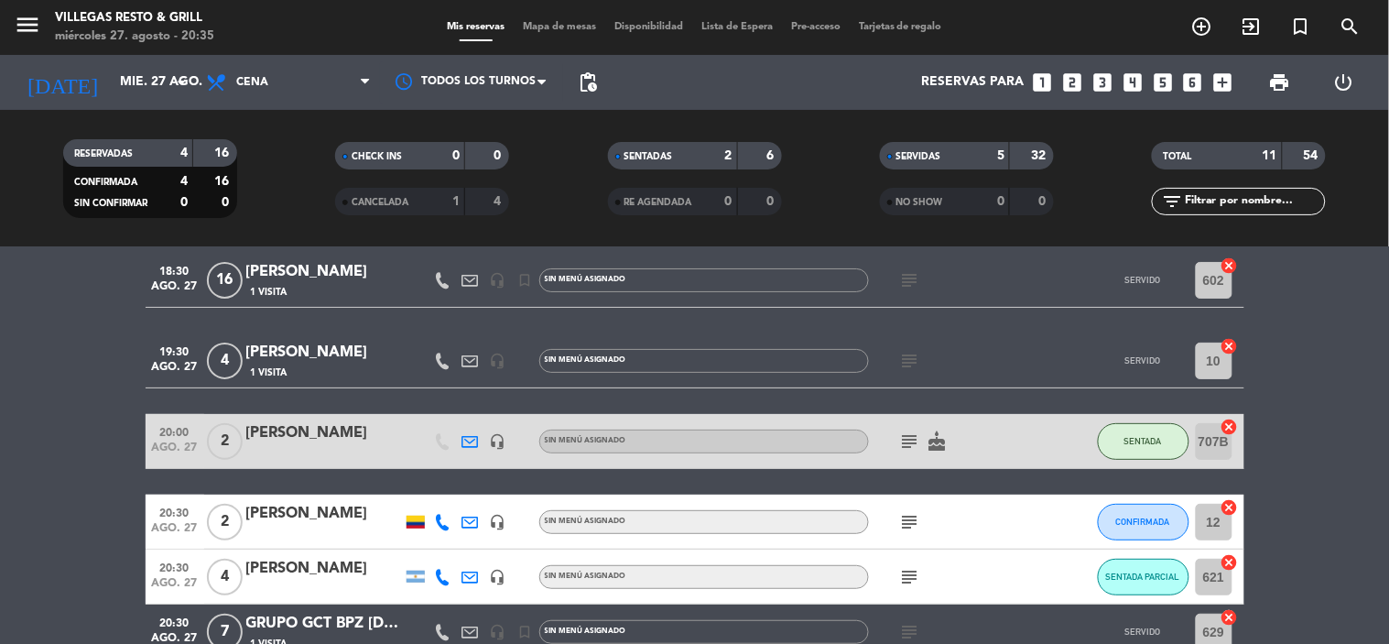
click at [995, 153] on div "5" at bounding box center [987, 156] width 37 height 21
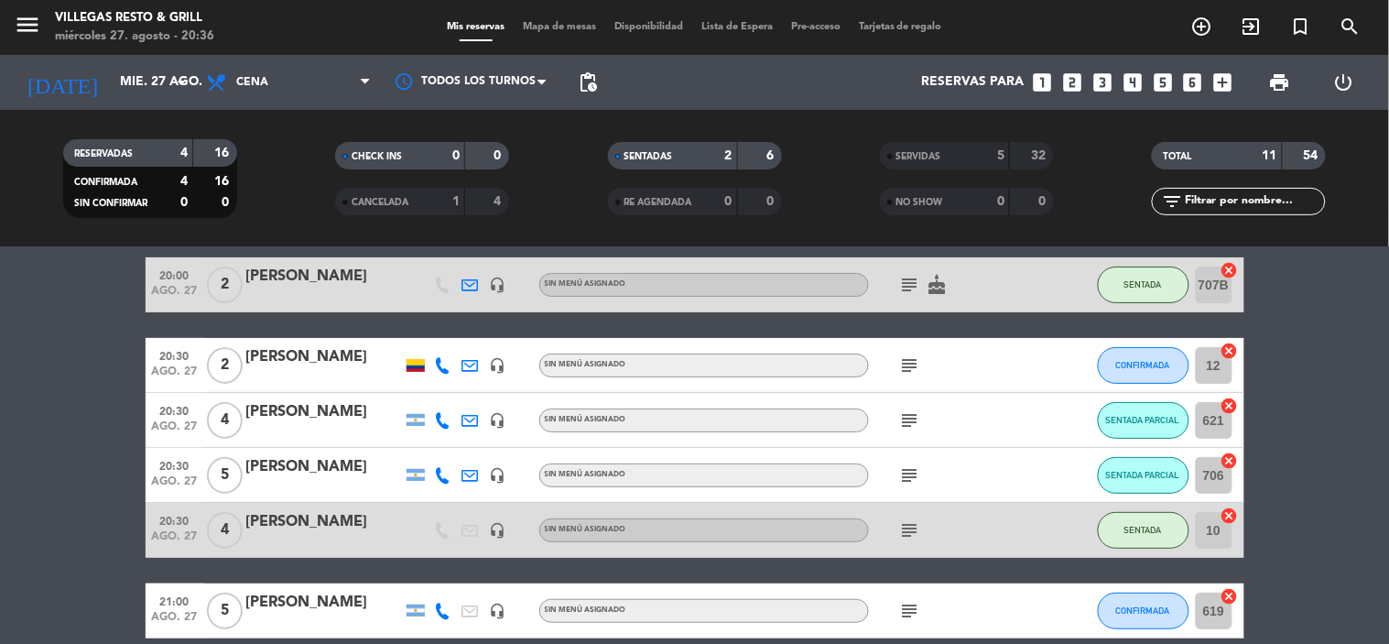
scroll to position [0, 0]
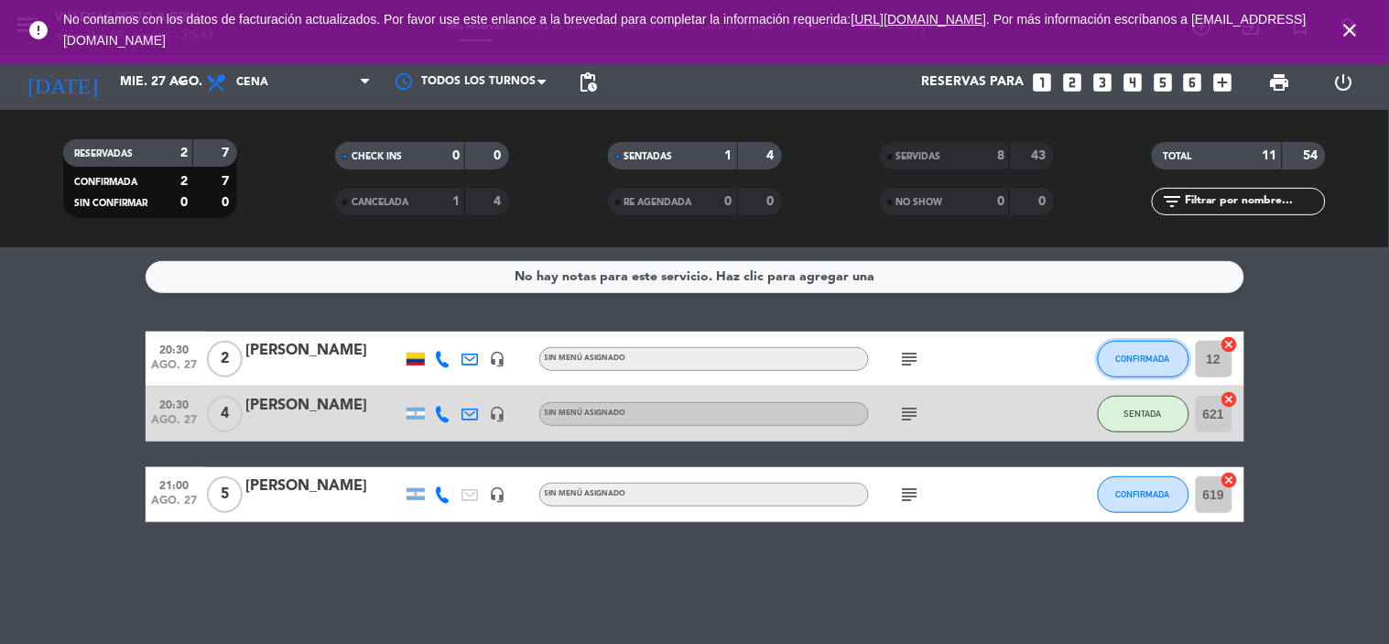
click at [1154, 363] on button "CONFIRMADA" at bounding box center [1144, 359] width 92 height 37
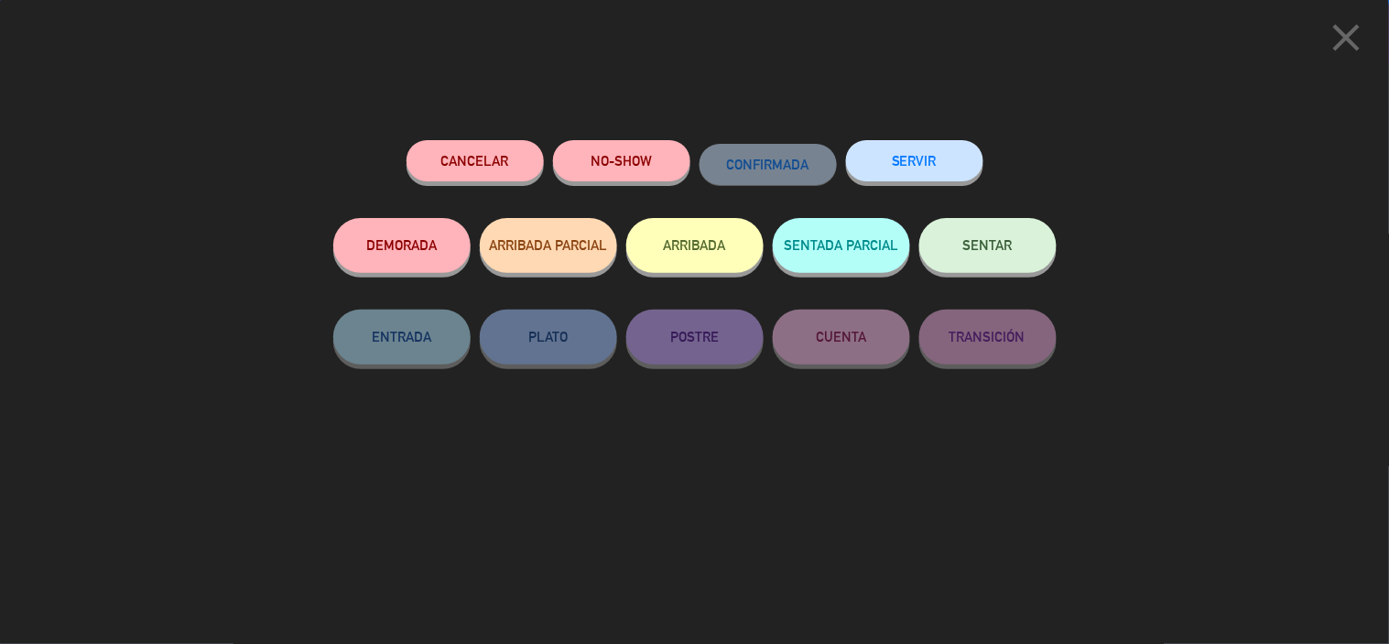
click at [968, 244] on span "SENTAR" at bounding box center [987, 245] width 49 height 16
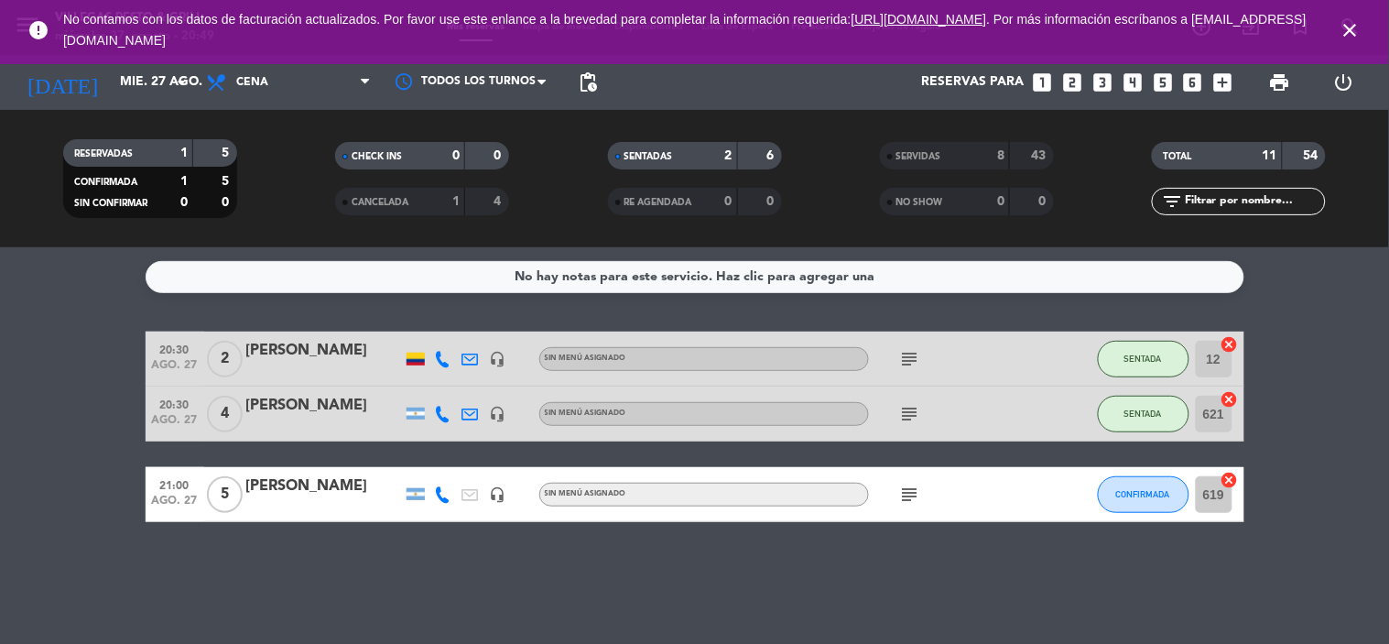
click at [917, 492] on icon "subject" at bounding box center [910, 494] width 22 height 22
click at [1056, 573] on div "No hay notas para este servicio. Haz clic para agregar una 20:30 [DATE] 2 [PERS…" at bounding box center [694, 445] width 1389 height 396
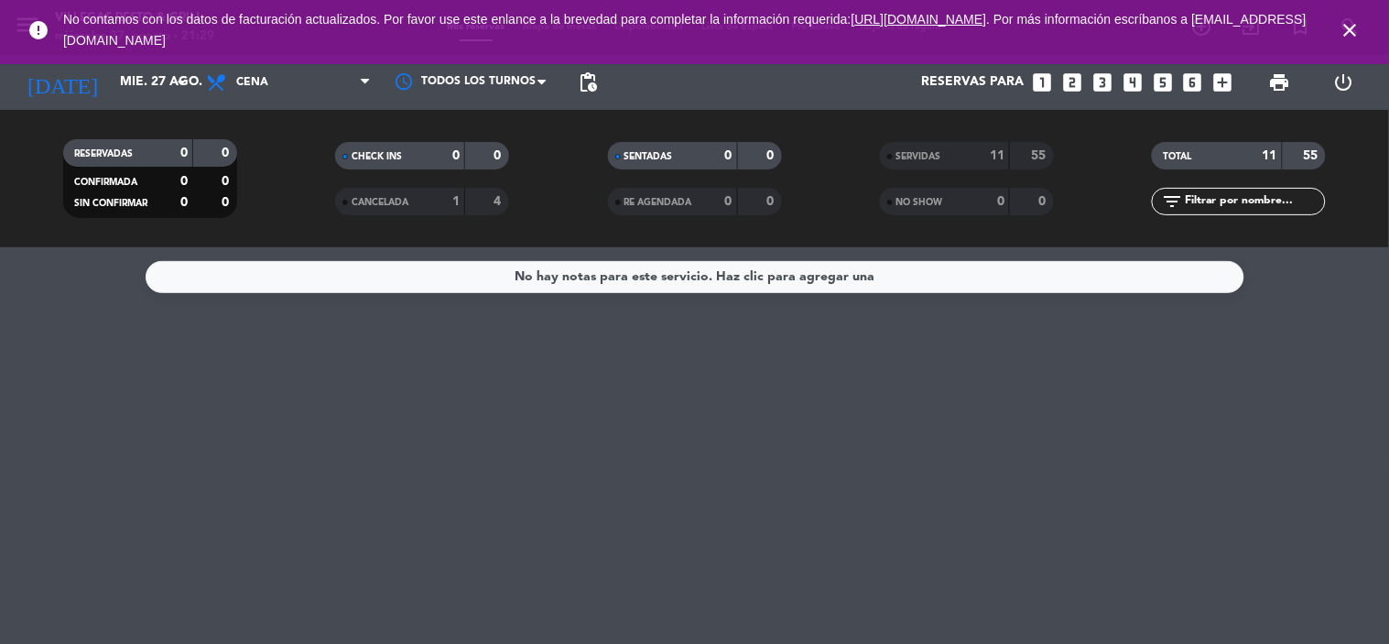
click at [1349, 30] on icon "close" at bounding box center [1351, 30] width 22 height 22
